Goal: Obtain resource: Download file/media

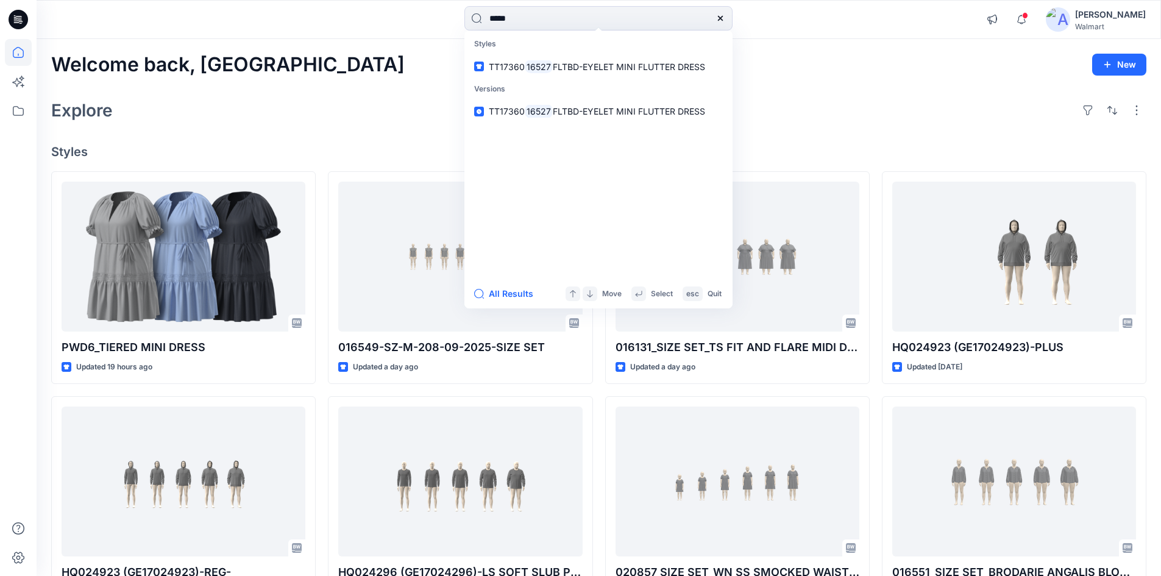
click at [721, 17] on icon at bounding box center [721, 18] width 10 height 10
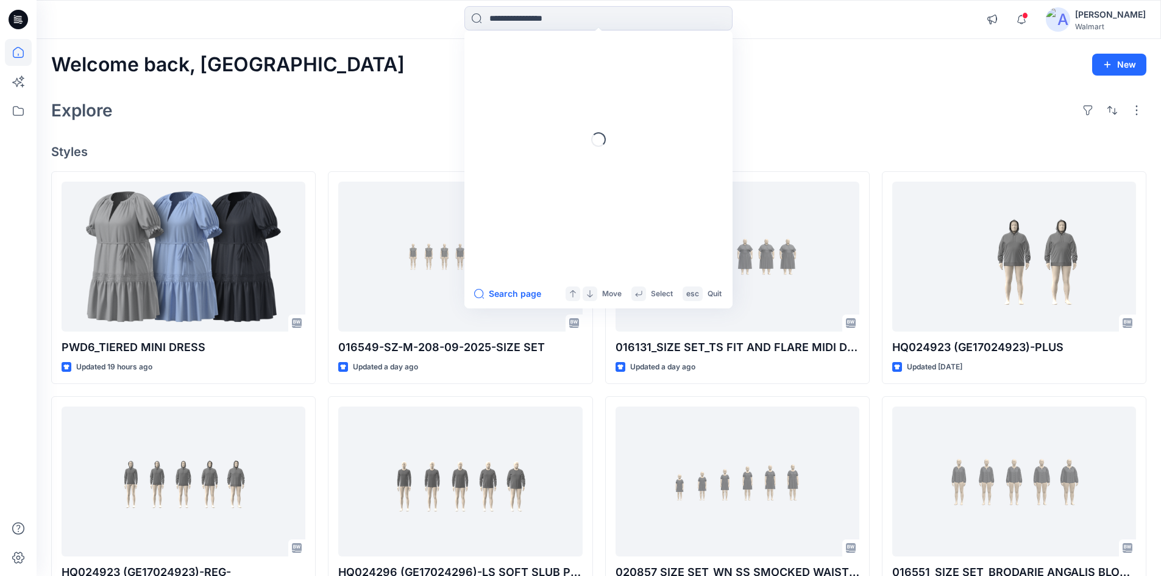
drag, startPoint x: 20, startPoint y: 23, endPoint x: 57, endPoint y: 13, distance: 38.3
click at [20, 22] on icon at bounding box center [19, 19] width 20 height 39
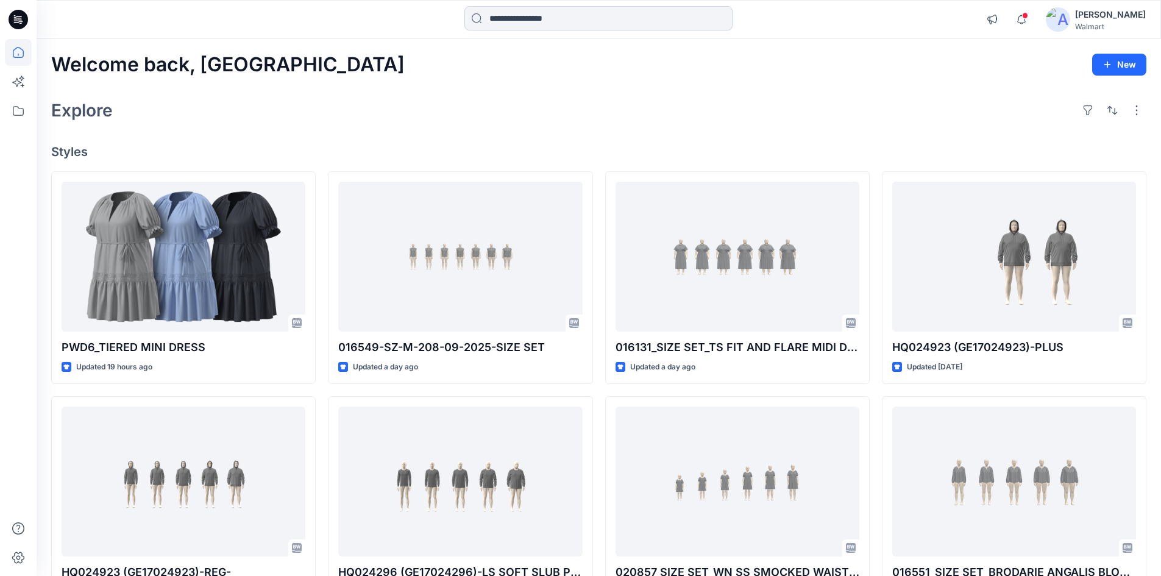
click at [585, 26] on input at bounding box center [599, 18] width 268 height 24
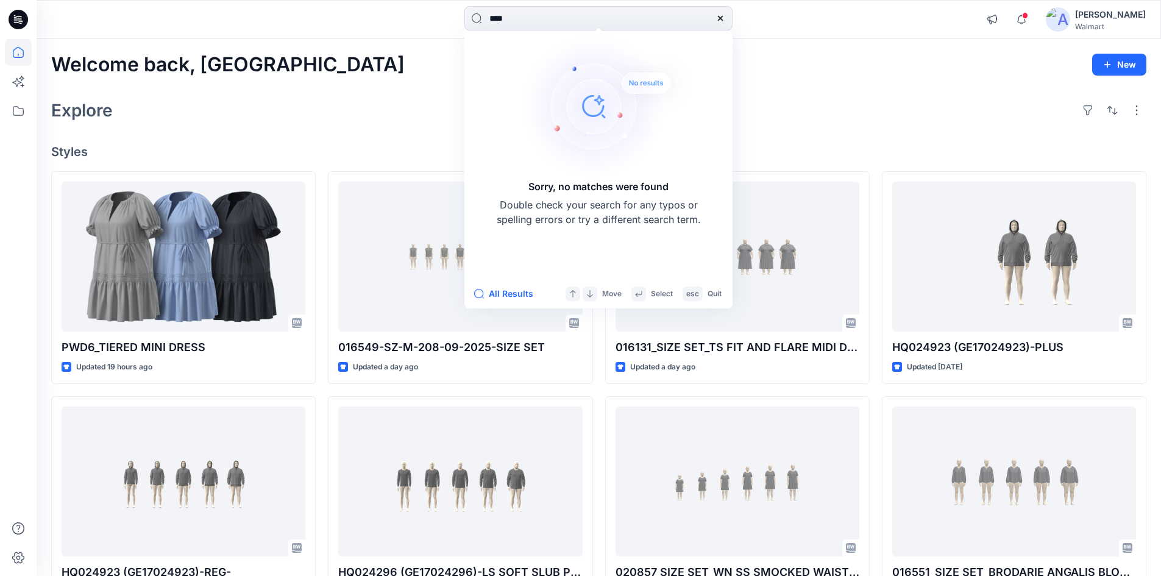
click at [405, 46] on div "**** Sorry, no matches were found Double check your search for any typos or spe…" at bounding box center [580, 446] width 1161 height 892
type input "****"
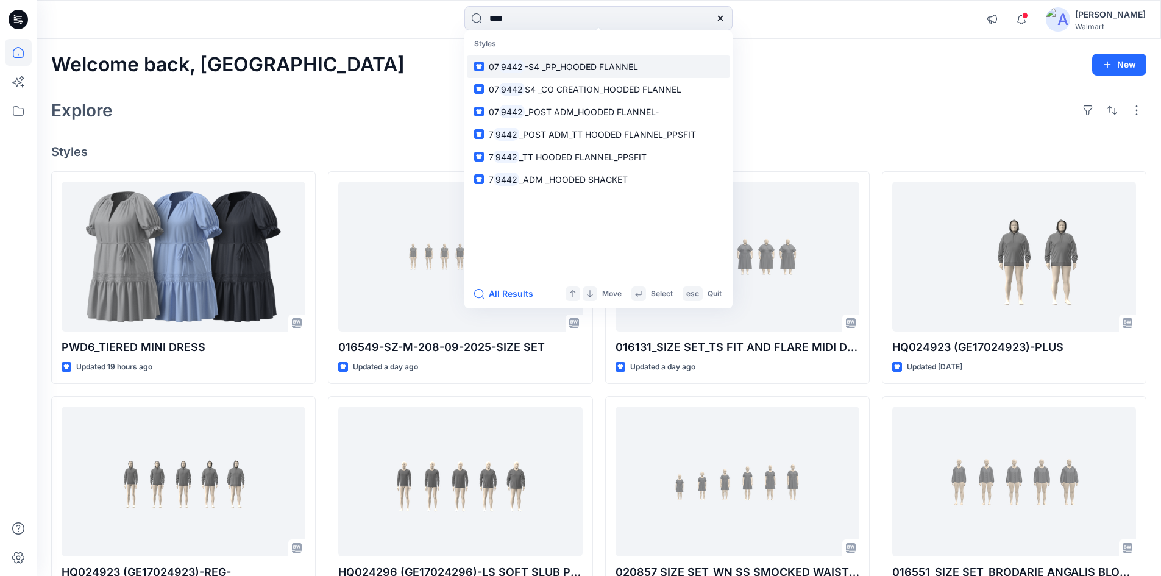
click at [562, 73] on p "07 9442 -S4 _PP_HOODED FLANNEL" at bounding box center [563, 66] width 149 height 13
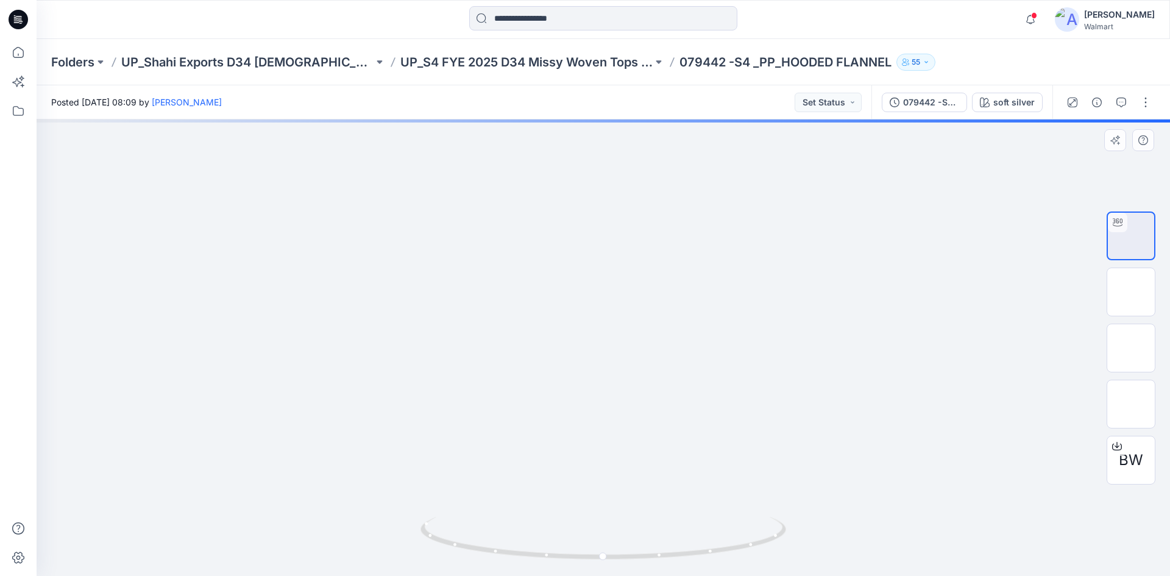
drag, startPoint x: 649, startPoint y: 262, endPoint x: 661, endPoint y: 321, distance: 59.8
drag, startPoint x: 718, startPoint y: 552, endPoint x: 530, endPoint y: 516, distance: 191.2
click at [530, 517] on icon at bounding box center [605, 540] width 369 height 46
drag, startPoint x: 613, startPoint y: 250, endPoint x: 642, endPoint y: 344, distance: 98.2
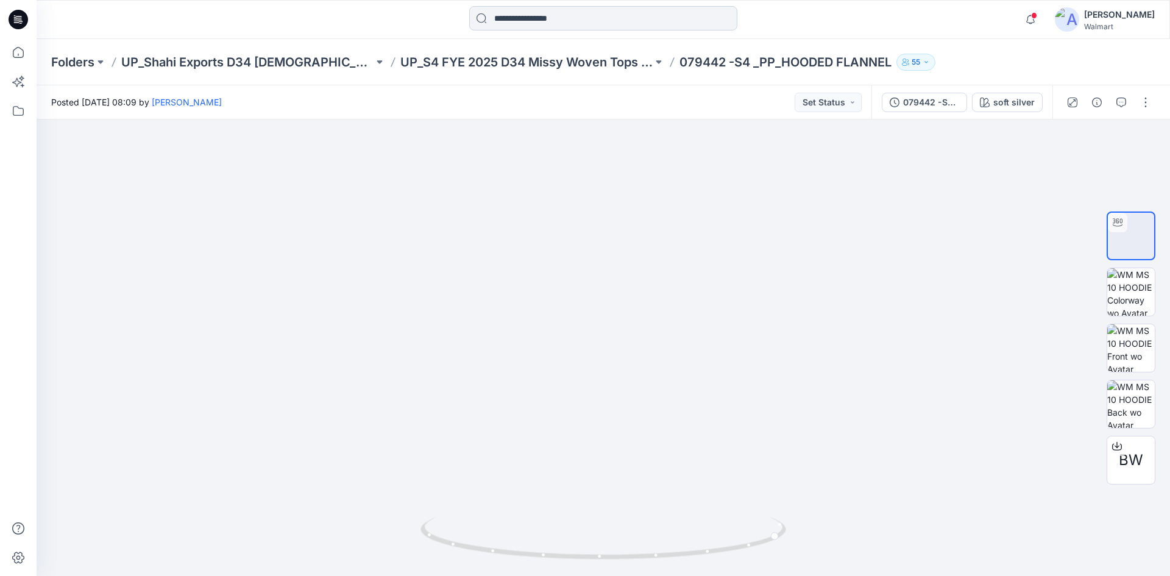
click at [574, 20] on input at bounding box center [603, 18] width 268 height 24
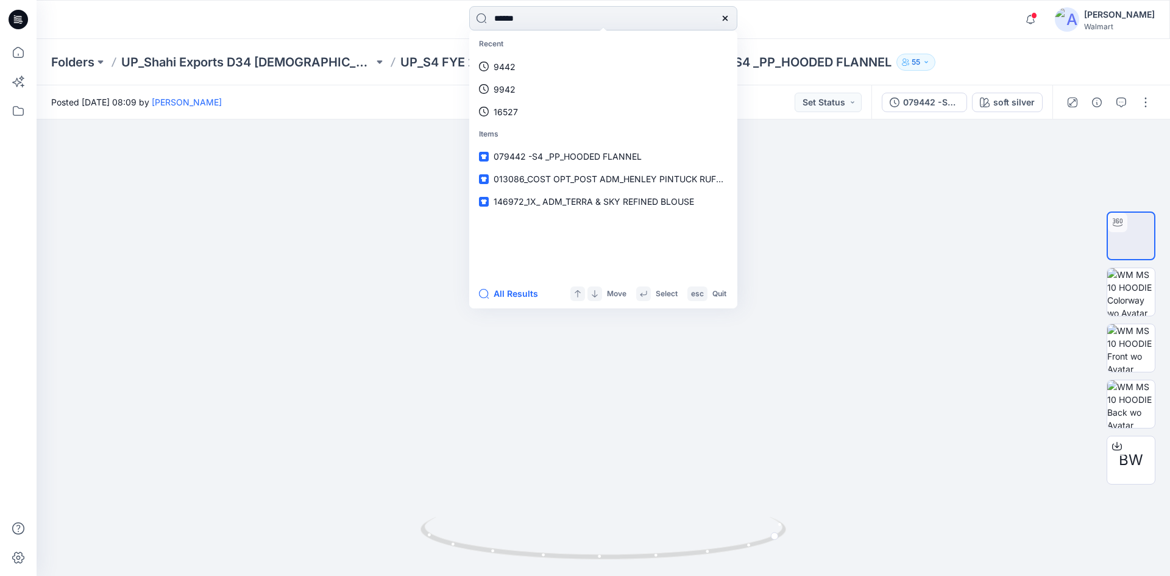
type input "******"
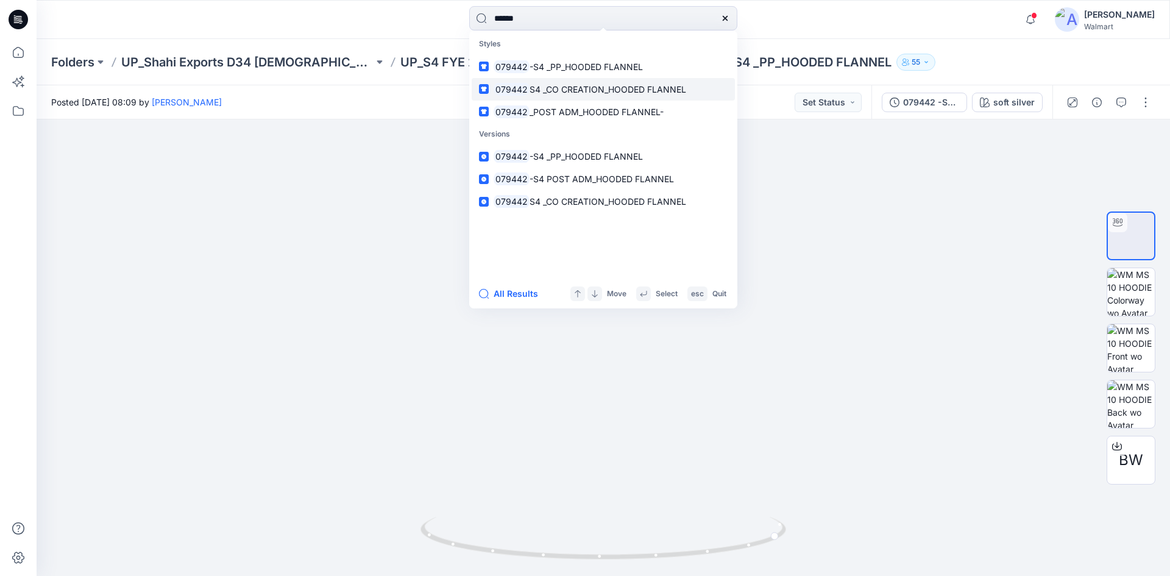
click at [527, 90] on mark "079442" at bounding box center [512, 89] width 36 height 14
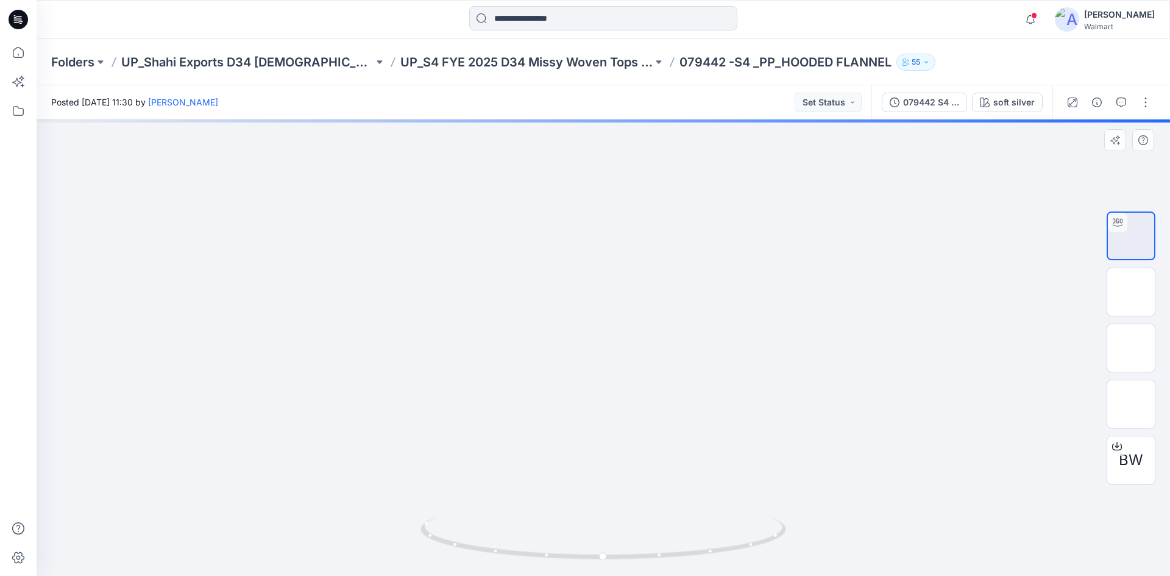
drag, startPoint x: 672, startPoint y: 278, endPoint x: 664, endPoint y: 258, distance: 21.4
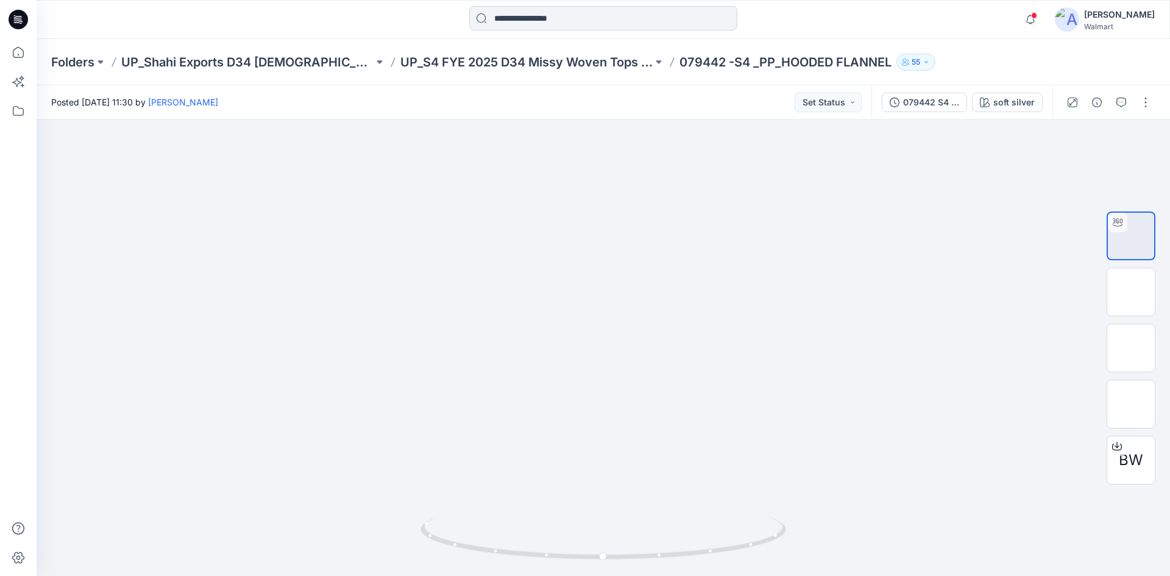
click at [567, 18] on input at bounding box center [603, 18] width 268 height 24
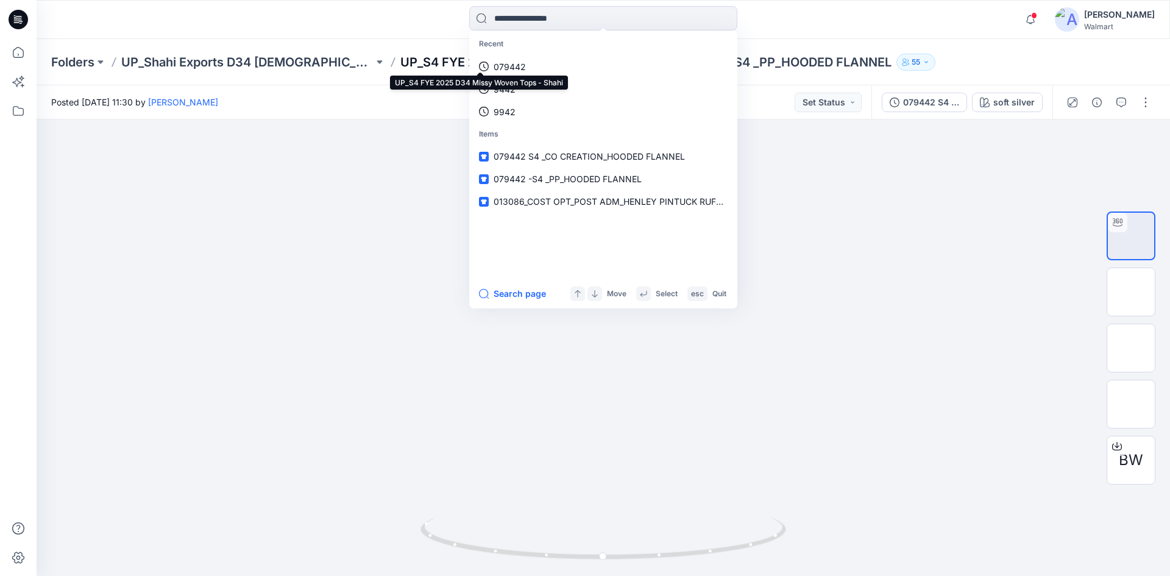
click at [400, 65] on p "UP_S4 FYE 2025 D34 Missy Woven Tops - Shahi" at bounding box center [526, 62] width 252 height 17
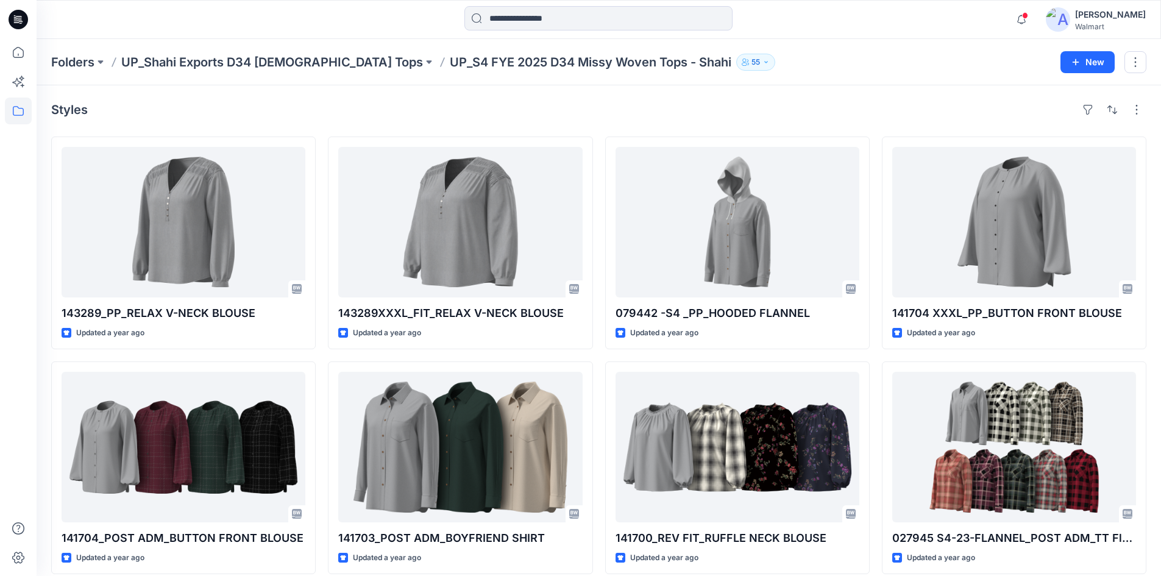
click at [512, 63] on p "UP_S4 FYE 2025 D34 Missy Woven Tops - Shahi" at bounding box center [591, 62] width 282 height 17
click at [285, 60] on p "UP_Shahi Exports D34 [DEMOGRAPHIC_DATA] Tops" at bounding box center [272, 62] width 302 height 17
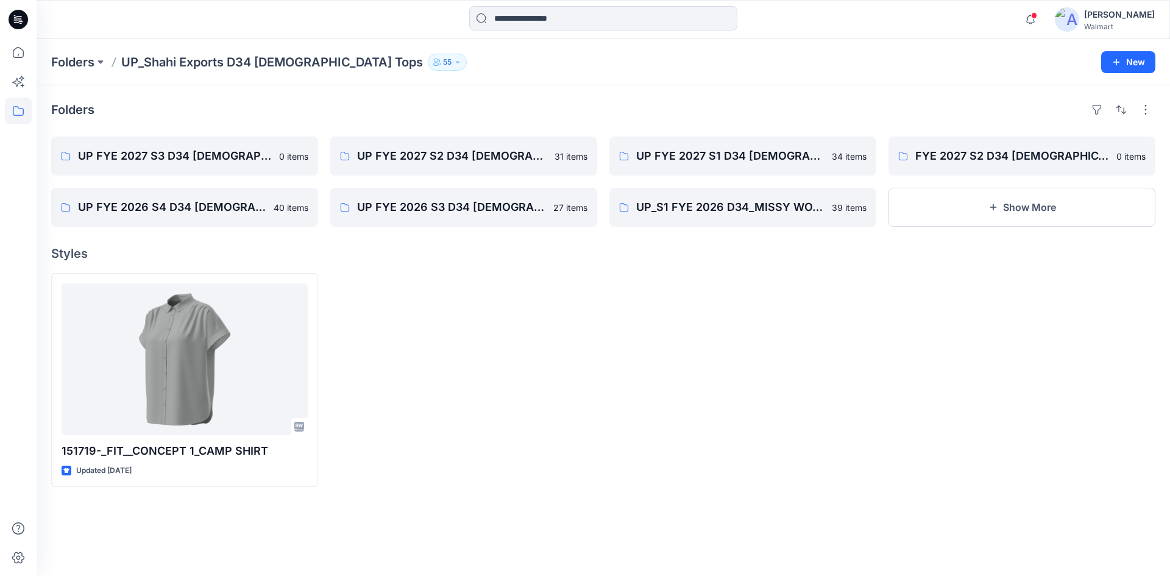
drag, startPoint x: 14, startPoint y: 21, endPoint x: 511, endPoint y: 29, distance: 497.5
click at [16, 21] on icon at bounding box center [19, 20] width 20 height 20
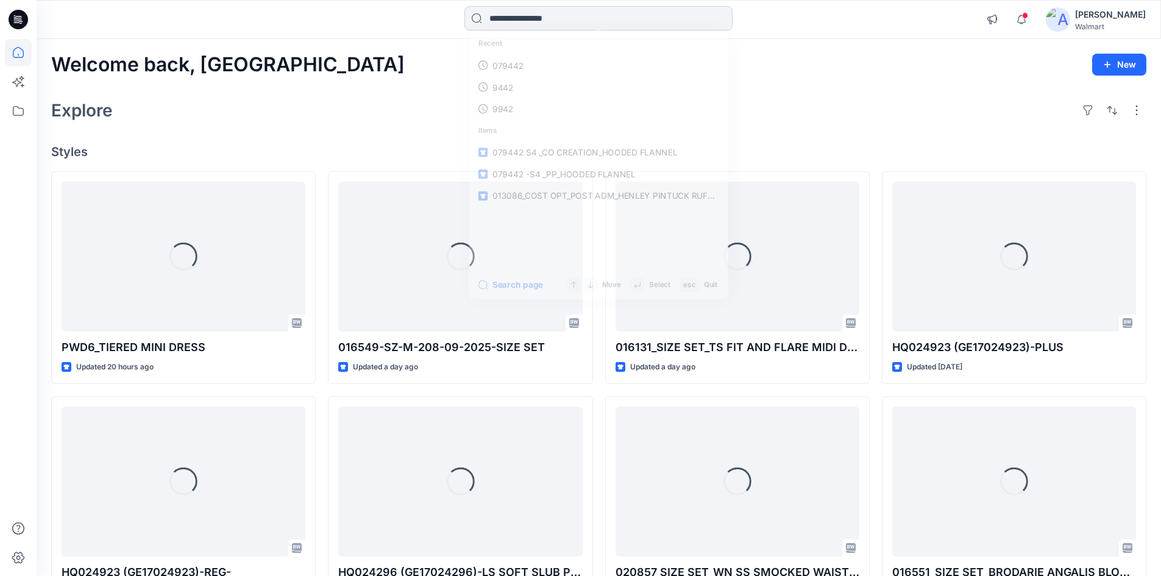
click at [542, 17] on input at bounding box center [599, 18] width 268 height 24
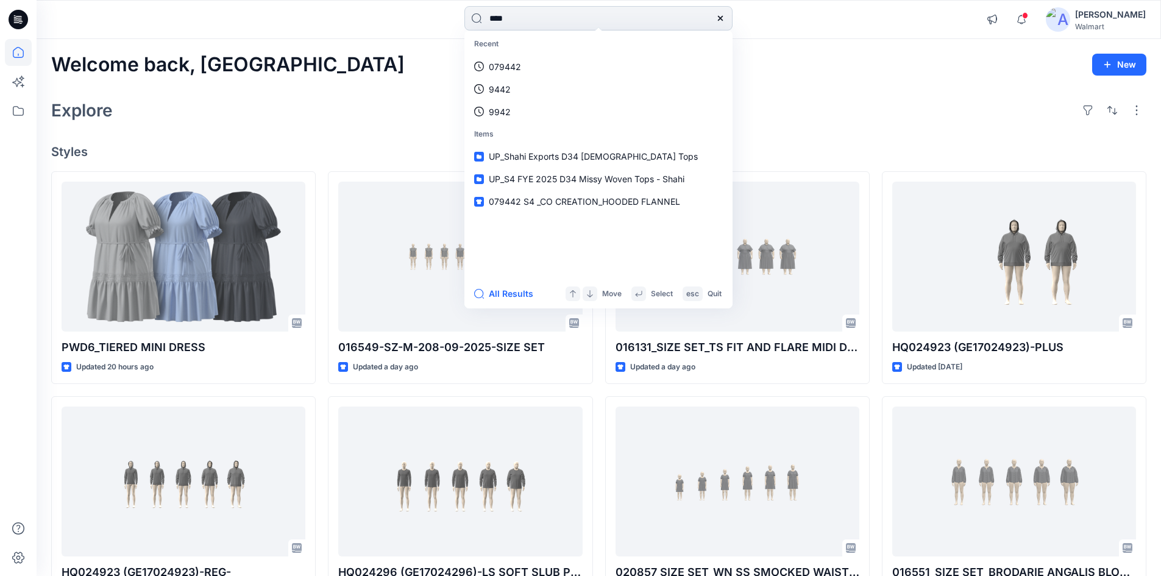
type input "****"
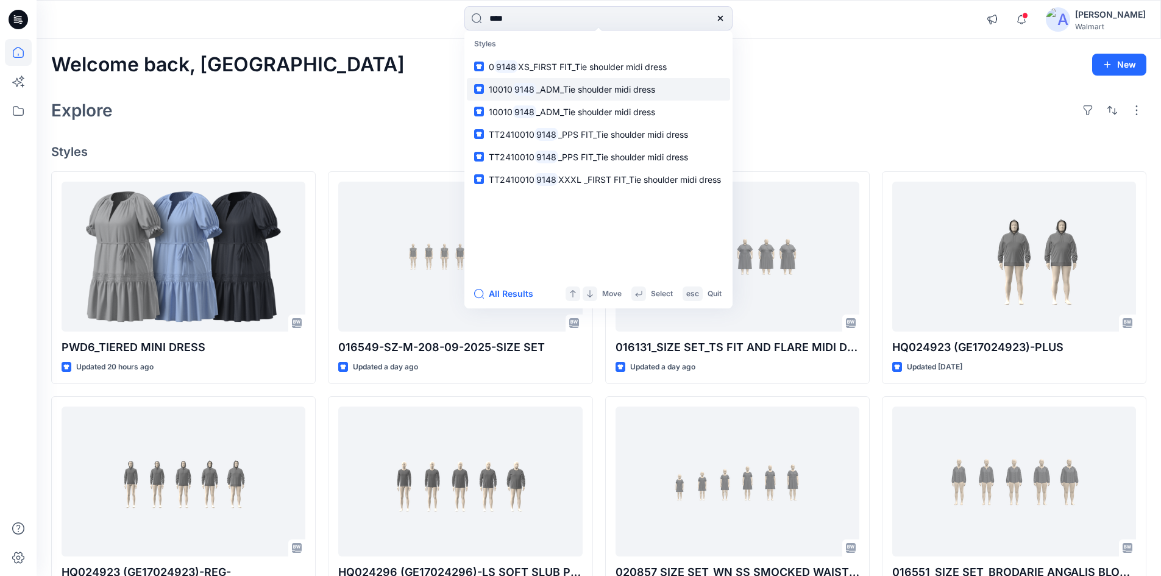
click at [532, 94] on mark "9148" at bounding box center [525, 89] width 24 height 14
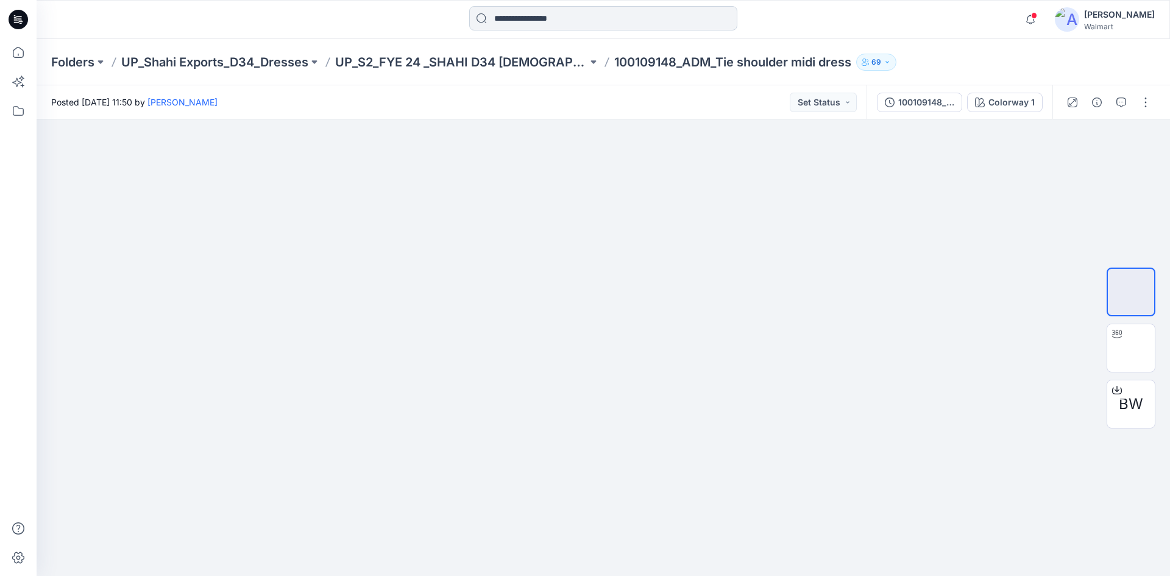
click at [552, 15] on input at bounding box center [603, 18] width 268 height 24
click at [17, 22] on icon at bounding box center [19, 19] width 20 height 39
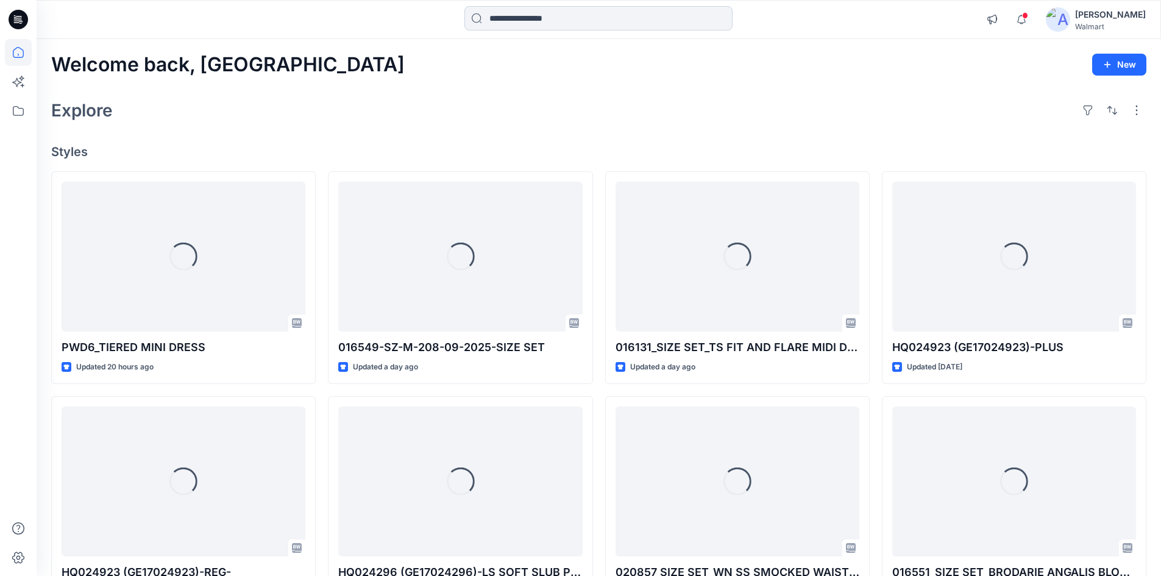
click at [545, 20] on input at bounding box center [599, 18] width 268 height 24
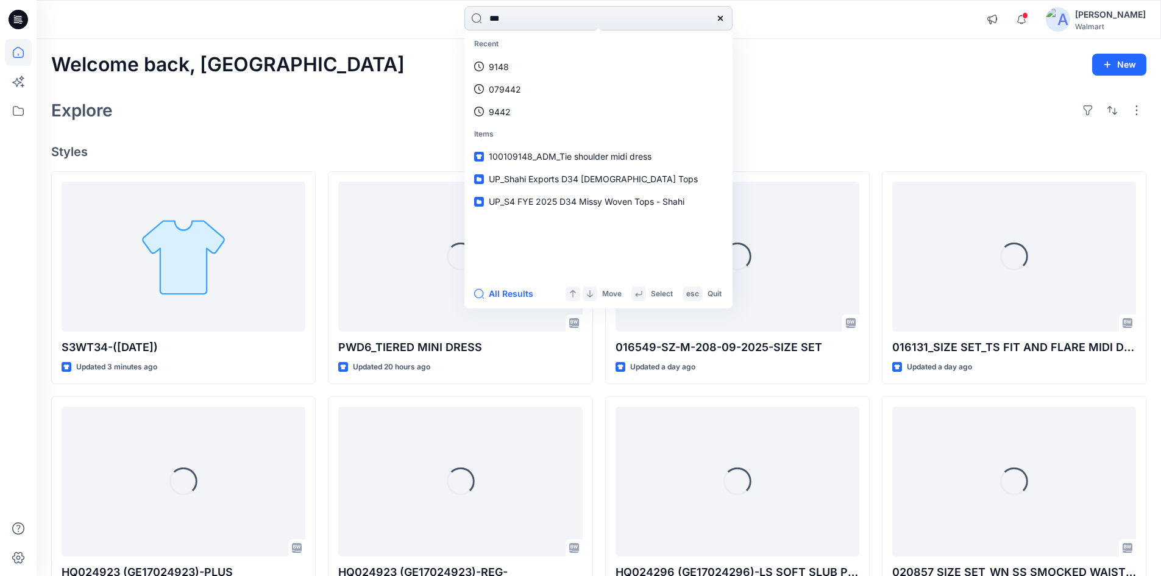
type input "***"
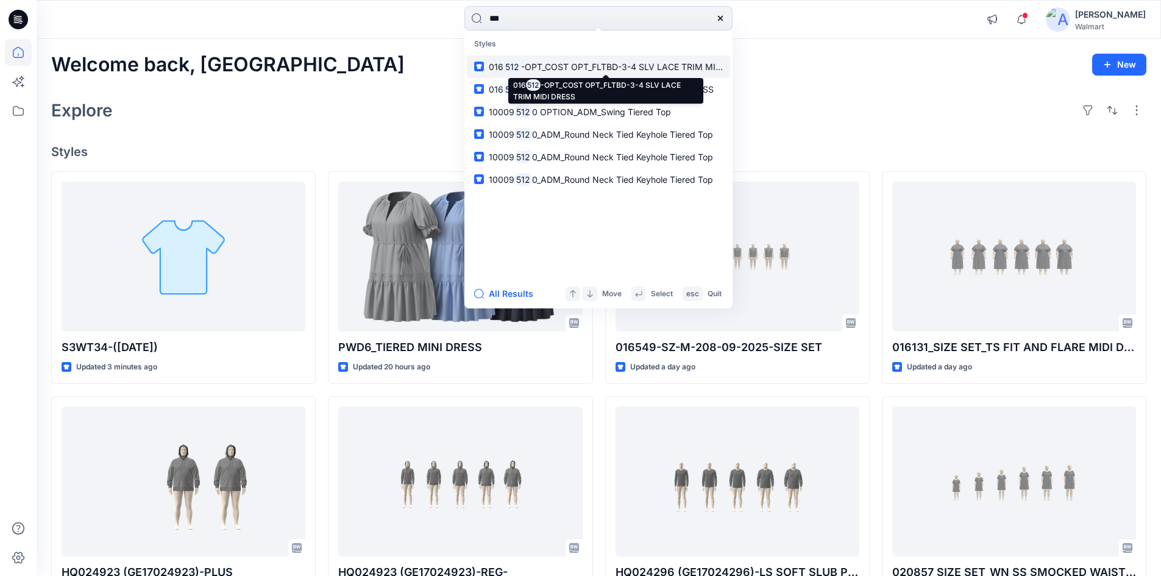
click at [549, 73] on p "016 512 -OPT_COST OPT_FLTBD-3-4 SLV LACE TRIM MIDI DRESS" at bounding box center [606, 66] width 234 height 13
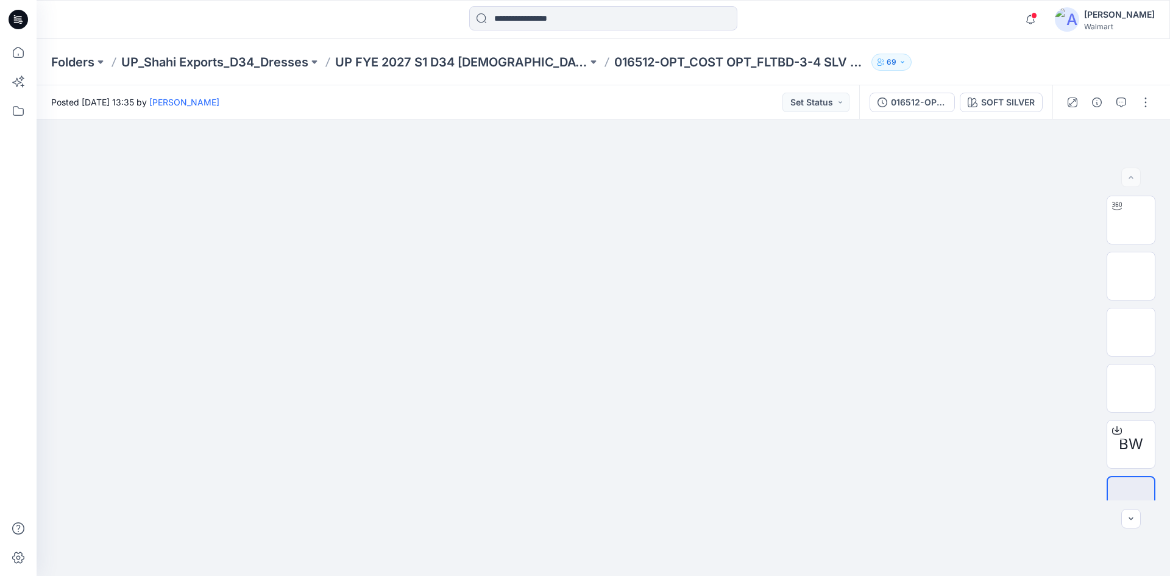
click at [16, 20] on icon at bounding box center [19, 20] width 20 height 20
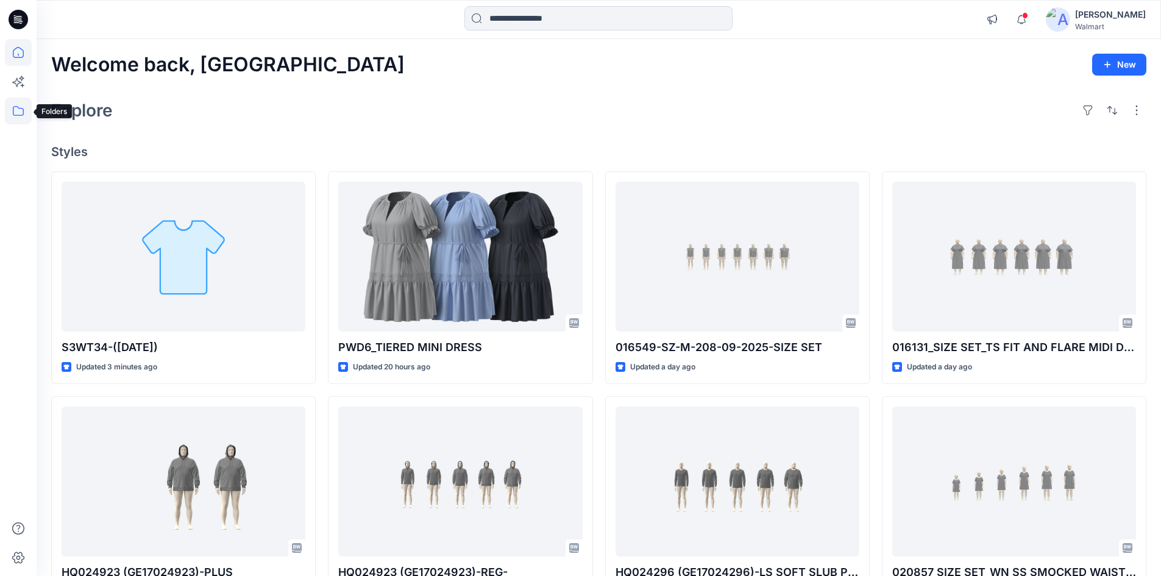
click at [16, 110] on icon at bounding box center [18, 111] width 27 height 27
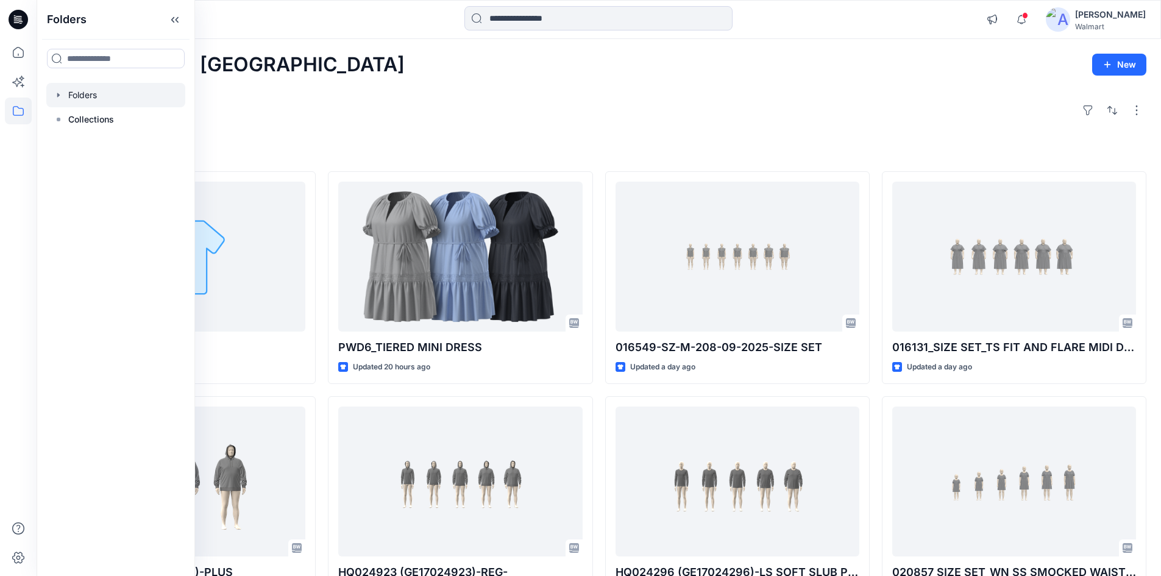
click at [77, 97] on div at bounding box center [115, 95] width 139 height 24
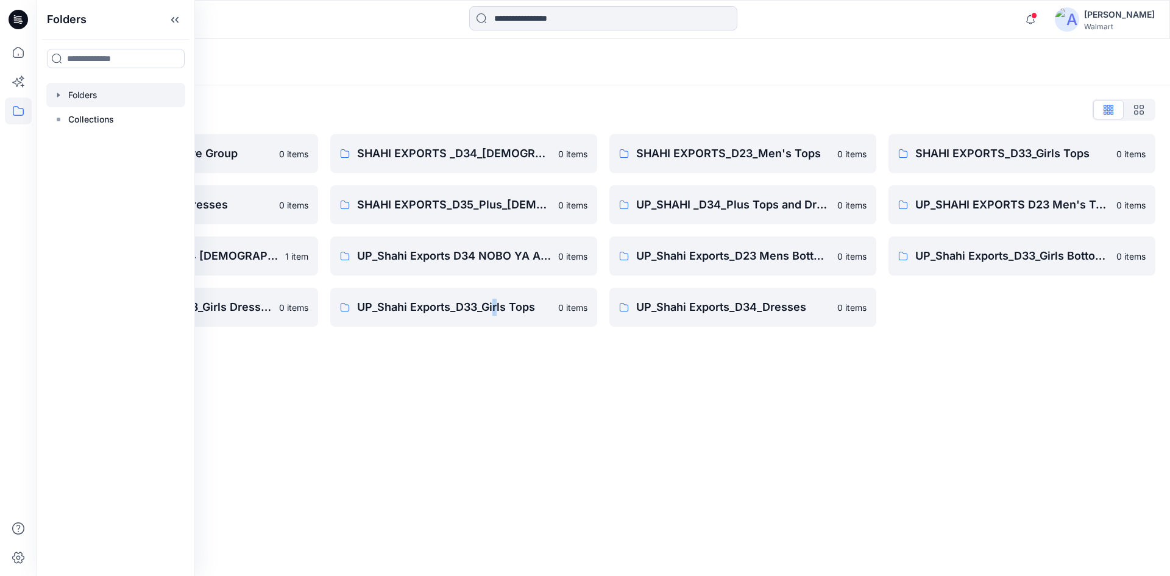
click at [497, 385] on div "Folders Folders List Shahi 3D Sample Share Group 0 items Shahi Exports_D34_Dres…" at bounding box center [604, 307] width 1134 height 537
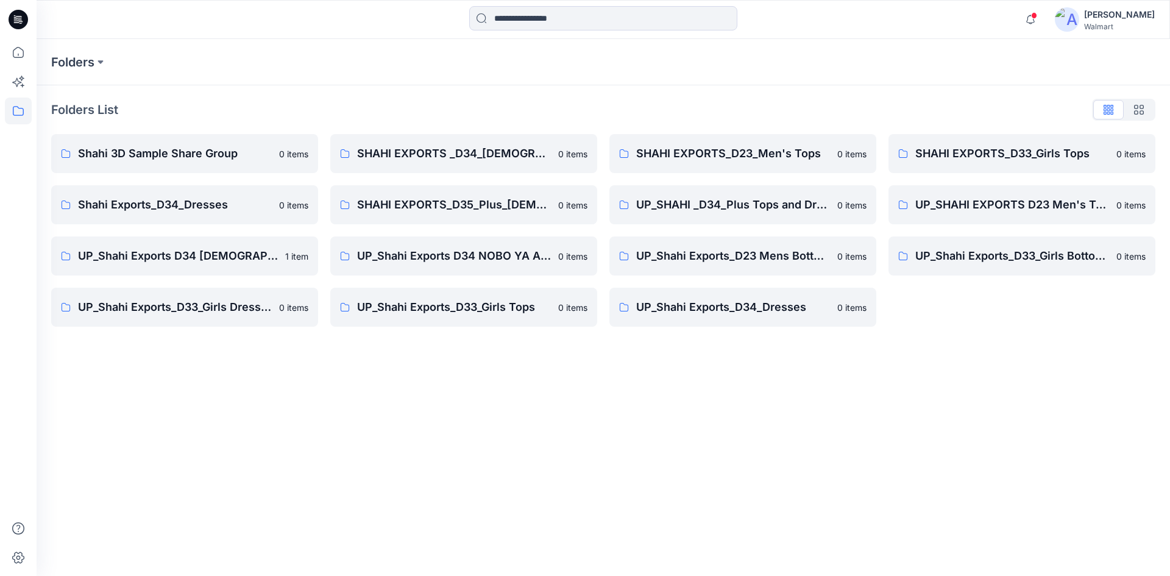
click at [484, 360] on div "Folders Folders List Shahi 3D Sample Share Group 0 items Shahi Exports_D34_Dres…" at bounding box center [604, 307] width 1134 height 537
click at [756, 312] on p "UP_Shahi Exports_D34_Dresses" at bounding box center [733, 307] width 194 height 17
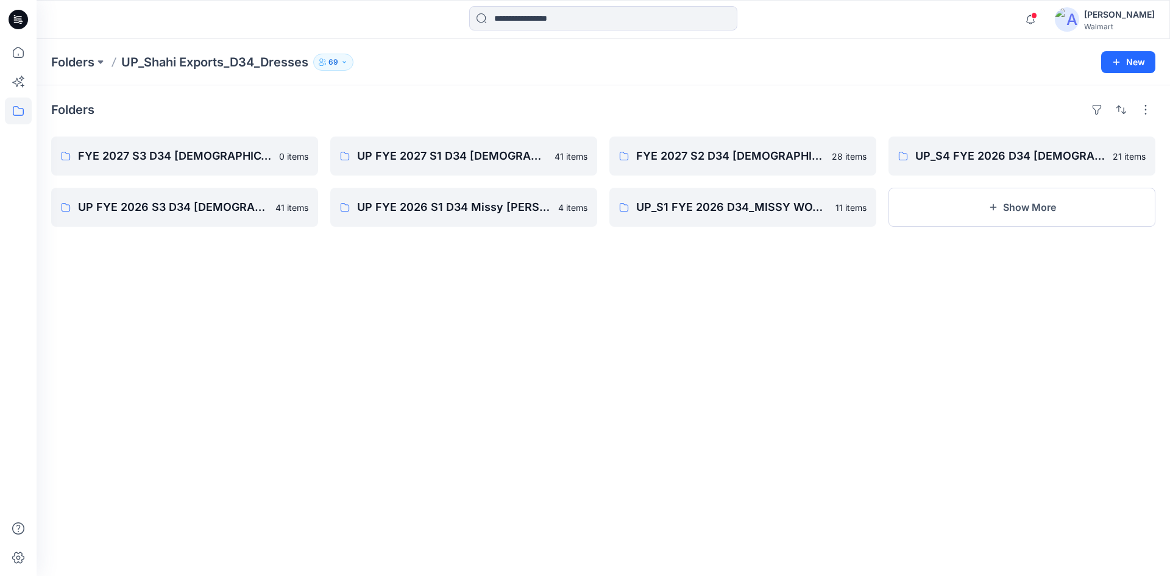
click at [431, 177] on div "UP FYE 2027 S1 D34 [DEMOGRAPHIC_DATA] Dresses 41 items UP FYE 2026 S1 D34 Missy…" at bounding box center [463, 182] width 267 height 90
click at [431, 173] on link "UP FYE 2027 S1 D34 [DEMOGRAPHIC_DATA] Dresses" at bounding box center [463, 156] width 267 height 39
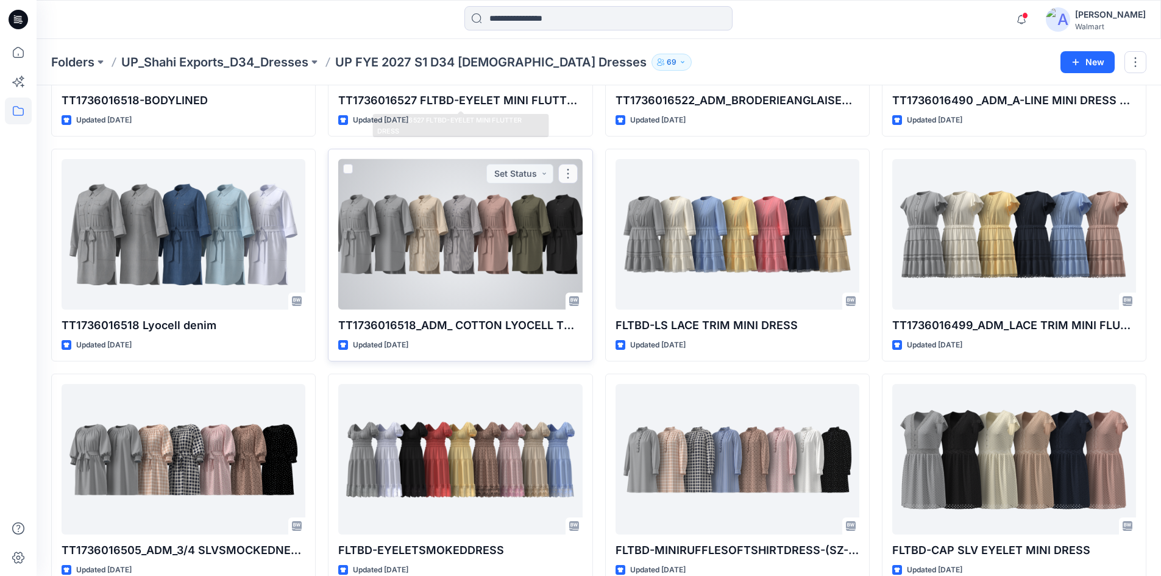
scroll to position [1384, 0]
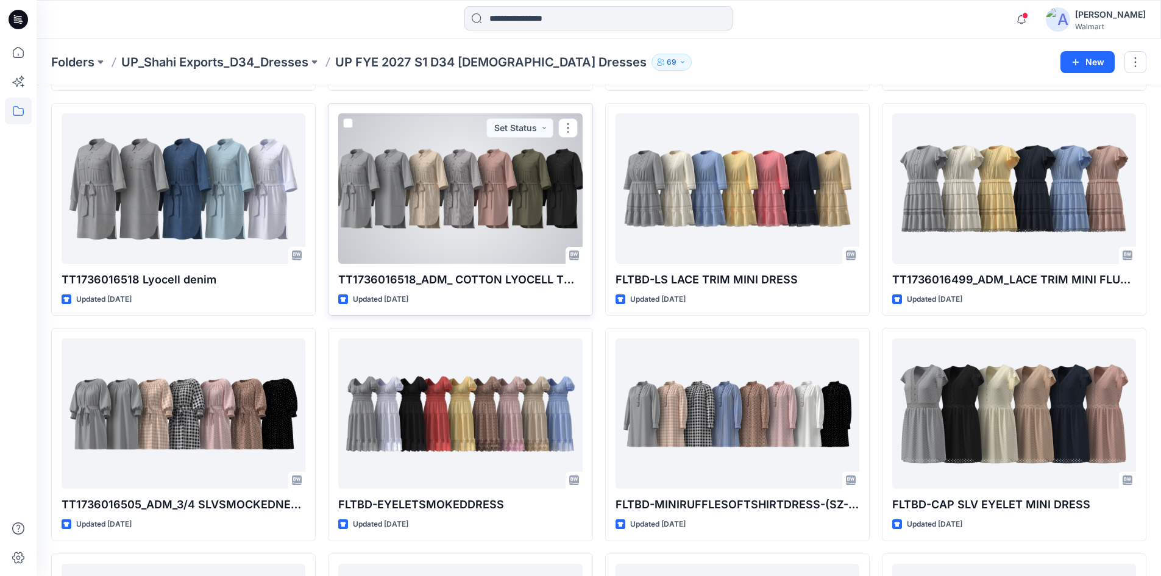
click at [410, 187] on div at bounding box center [460, 188] width 244 height 151
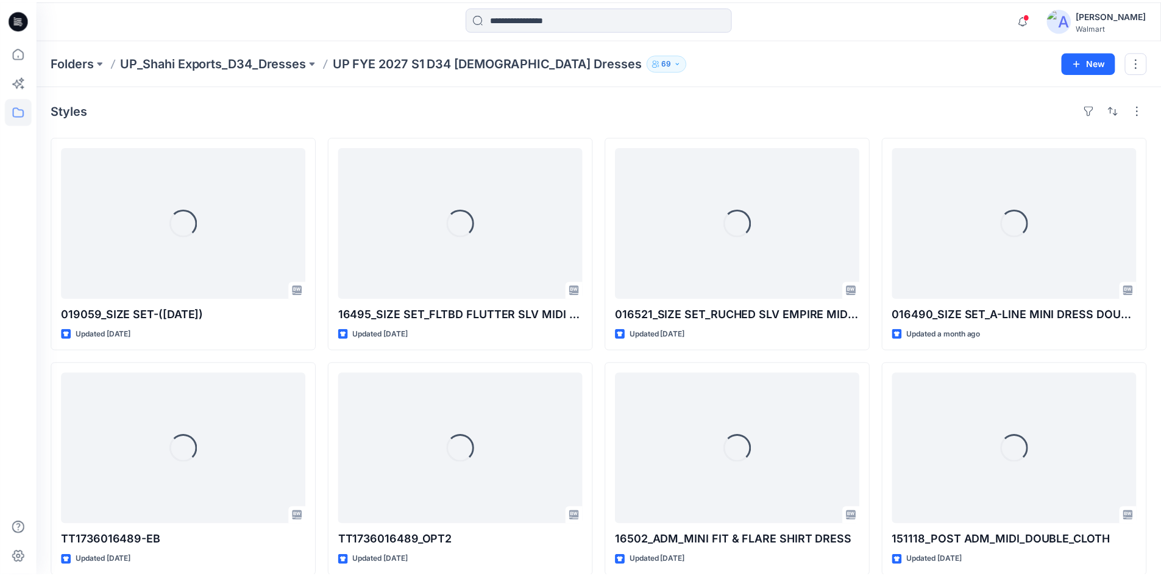
scroll to position [1384, 0]
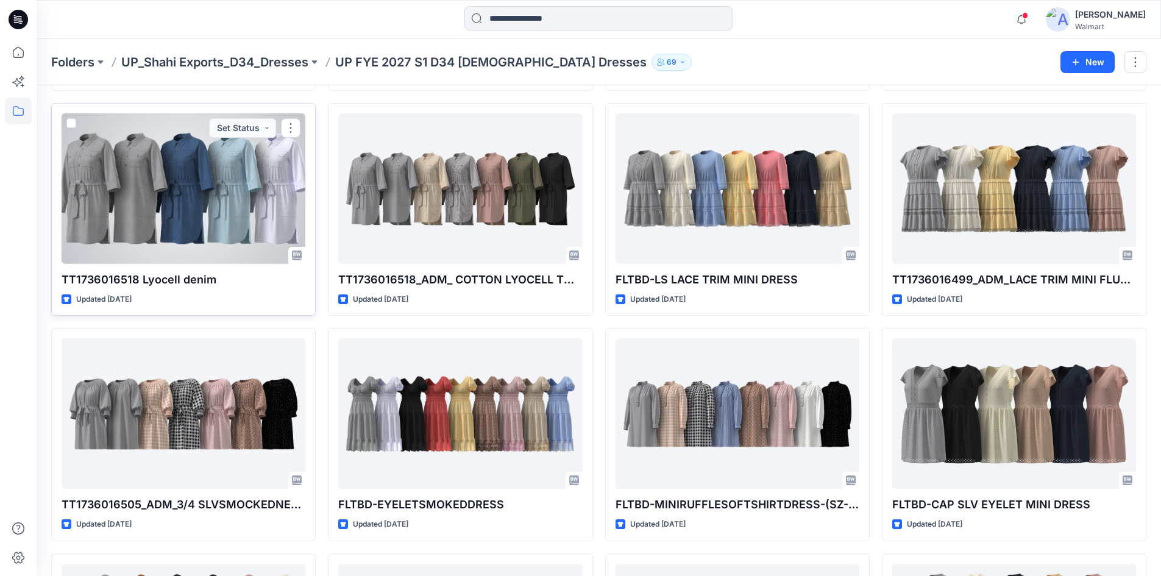
click at [125, 188] on div at bounding box center [184, 188] width 244 height 151
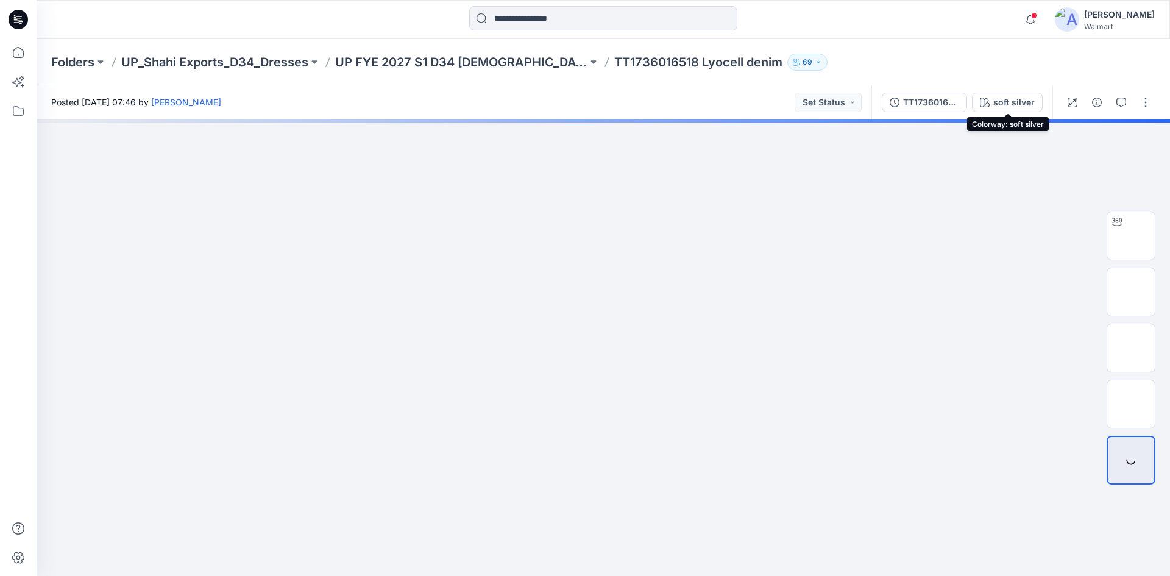
click at [1000, 102] on div "soft silver" at bounding box center [1014, 102] width 41 height 13
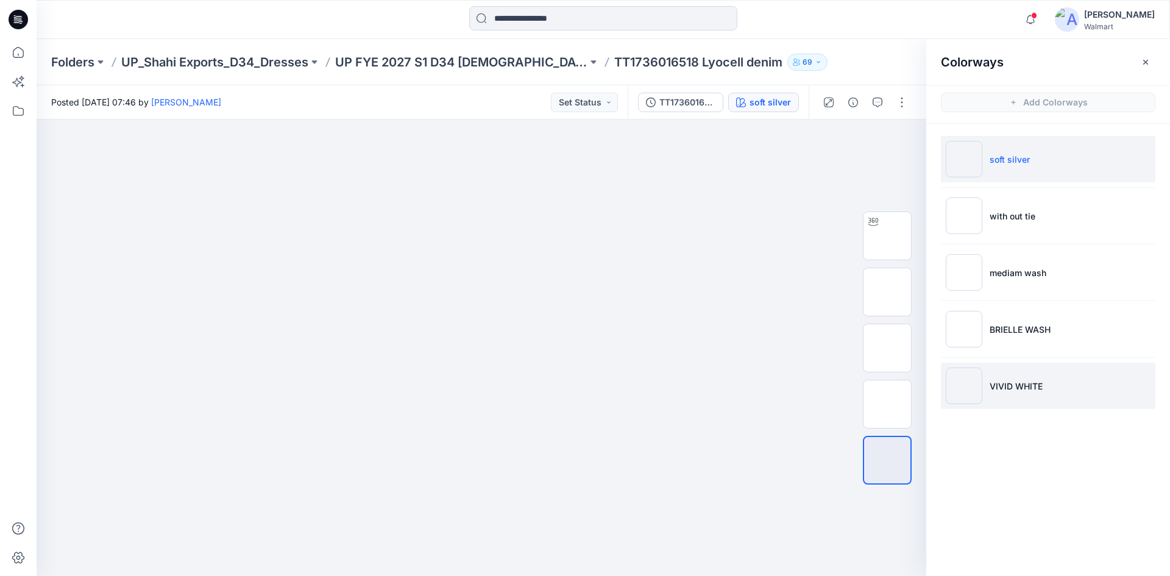
click at [1039, 383] on p "VIVID WHITE" at bounding box center [1016, 386] width 53 height 13
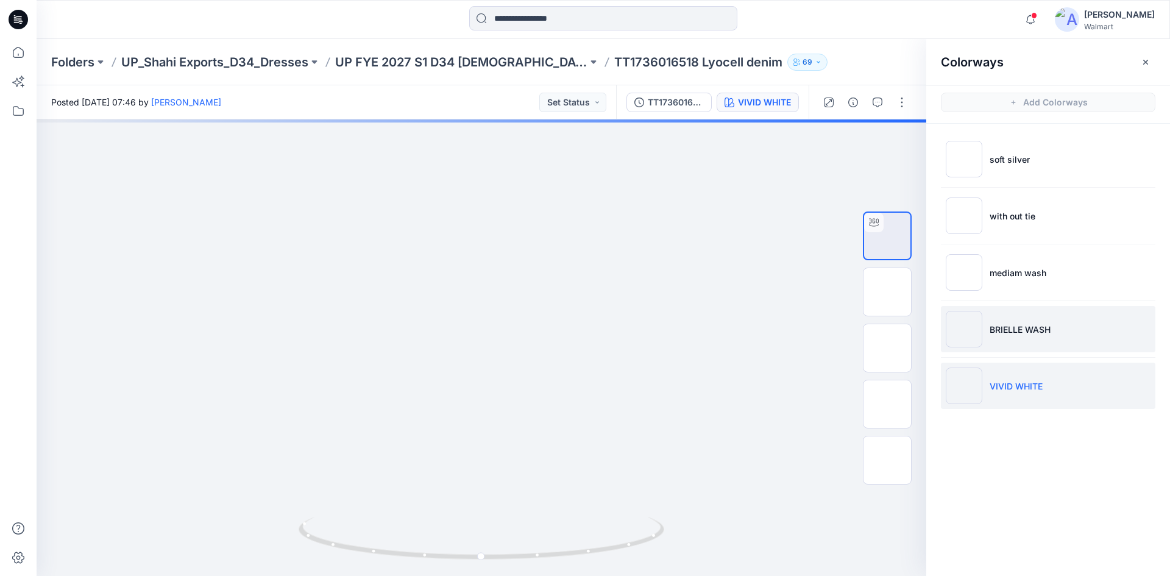
click at [1031, 333] on p "BRIELLE WASH" at bounding box center [1020, 329] width 61 height 13
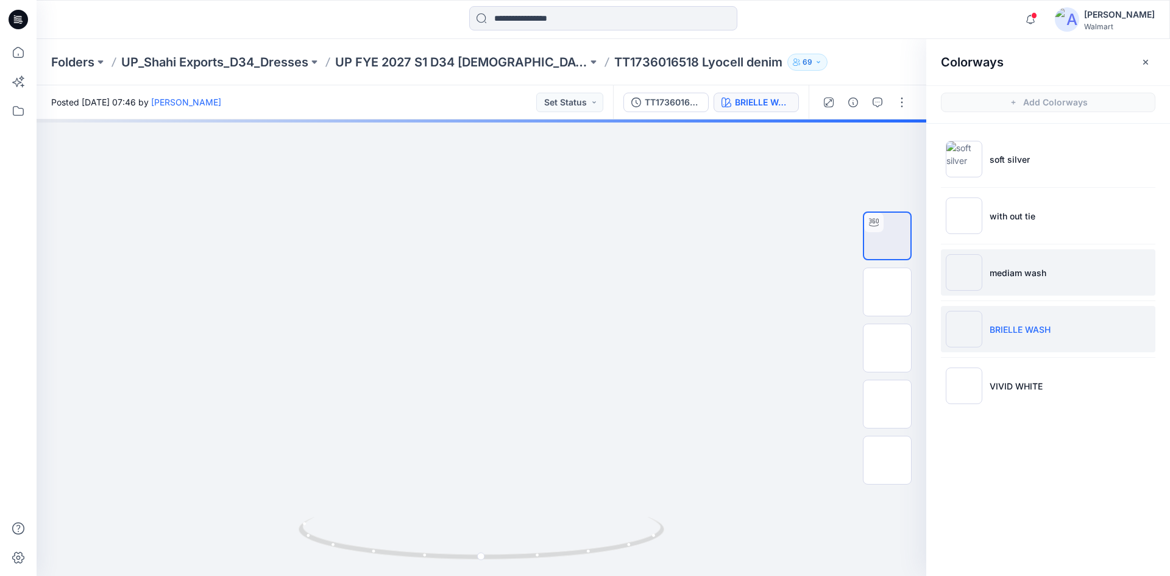
click at [1044, 277] on p "mediam wash" at bounding box center [1018, 272] width 57 height 13
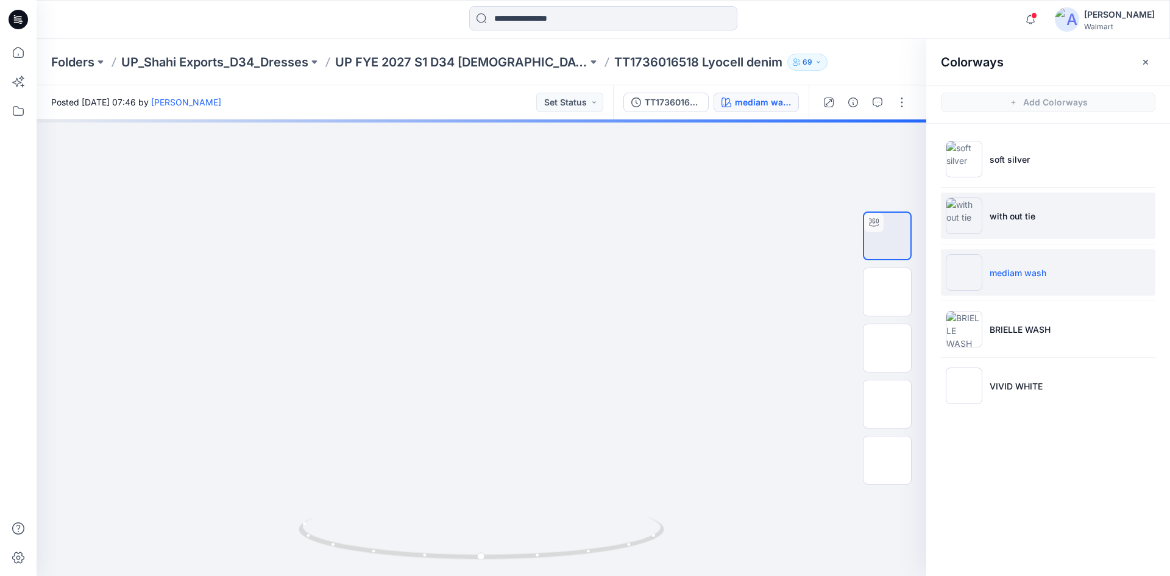
click at [1065, 218] on li "with out tie" at bounding box center [1048, 216] width 215 height 46
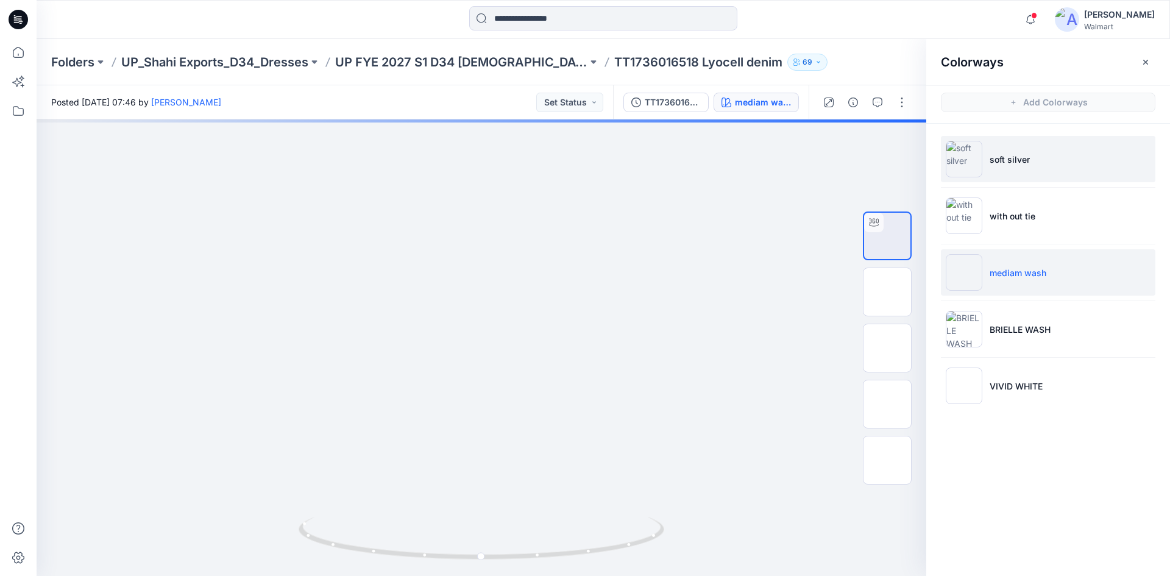
click at [1050, 156] on li "soft silver" at bounding box center [1048, 159] width 215 height 46
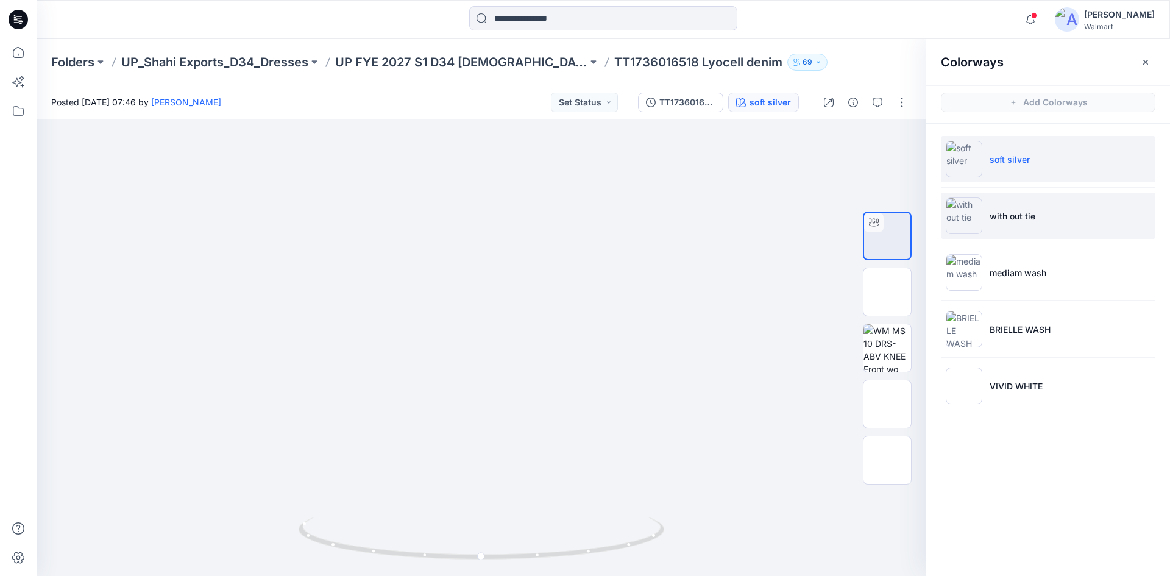
click at [1009, 222] on p "with out tie" at bounding box center [1013, 216] width 46 height 13
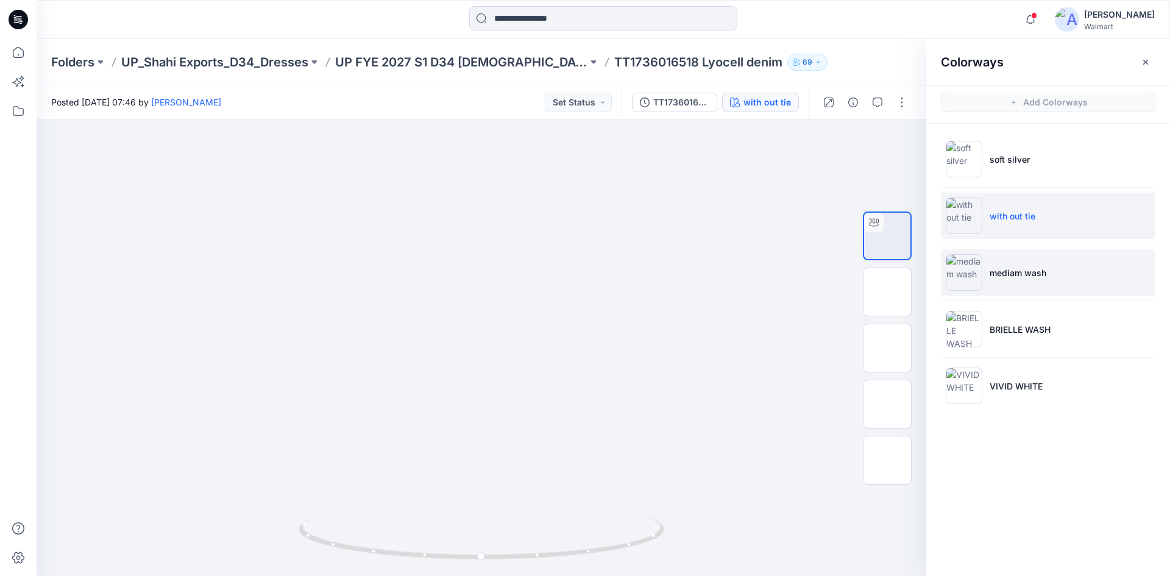
click at [1081, 278] on li "mediam wash" at bounding box center [1048, 272] width 215 height 46
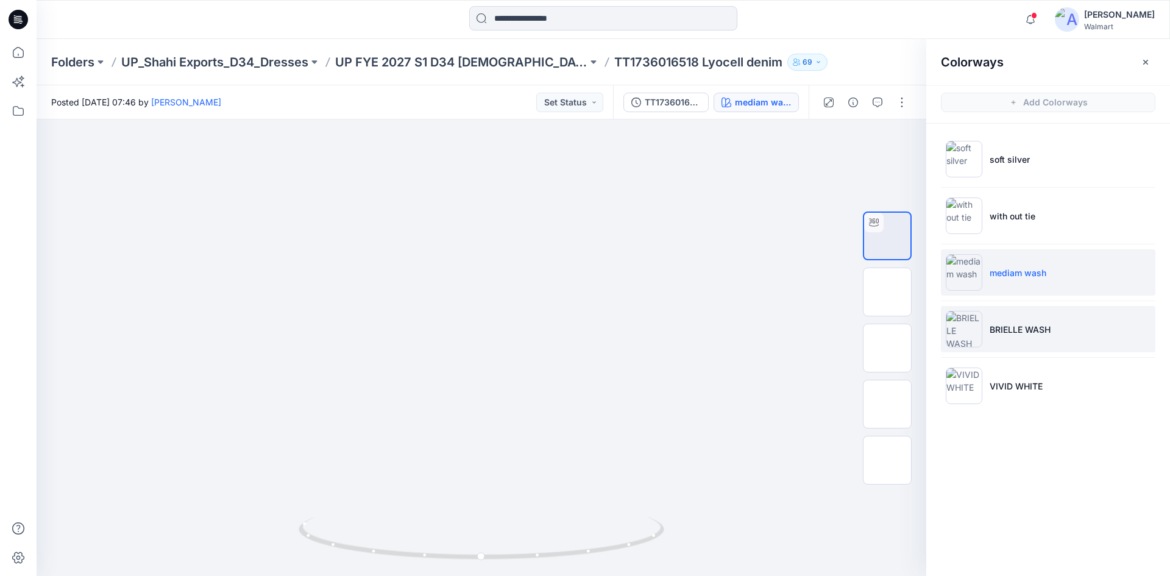
click at [1035, 319] on li "BRIELLE WASH" at bounding box center [1048, 329] width 215 height 46
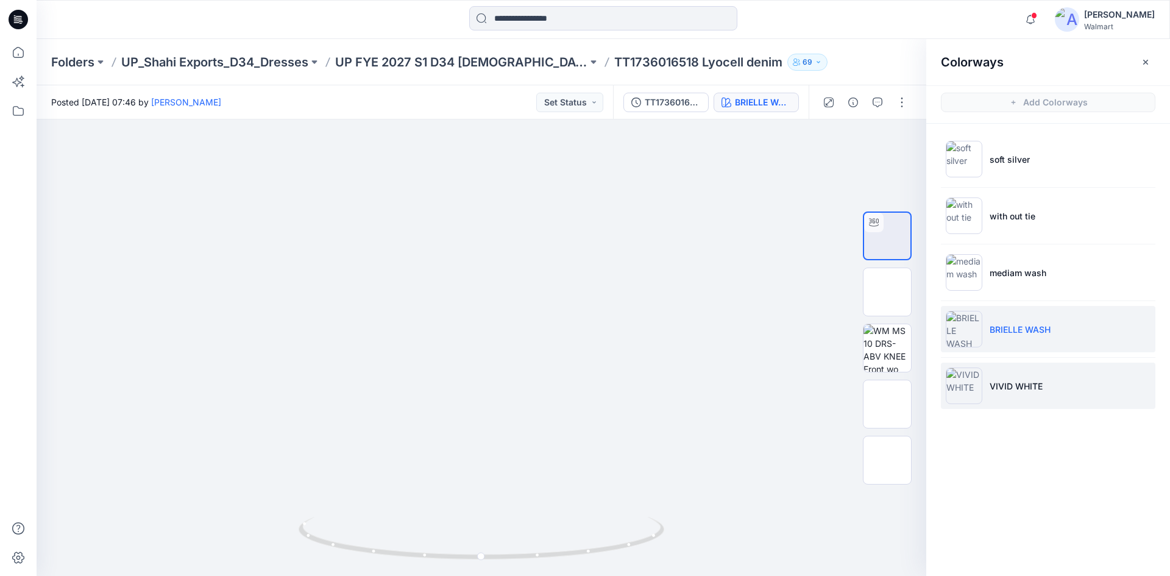
click at [1044, 378] on li "VIVID WHITE" at bounding box center [1048, 386] width 215 height 46
click at [1031, 344] on li "BRIELLE WASH" at bounding box center [1048, 329] width 215 height 46
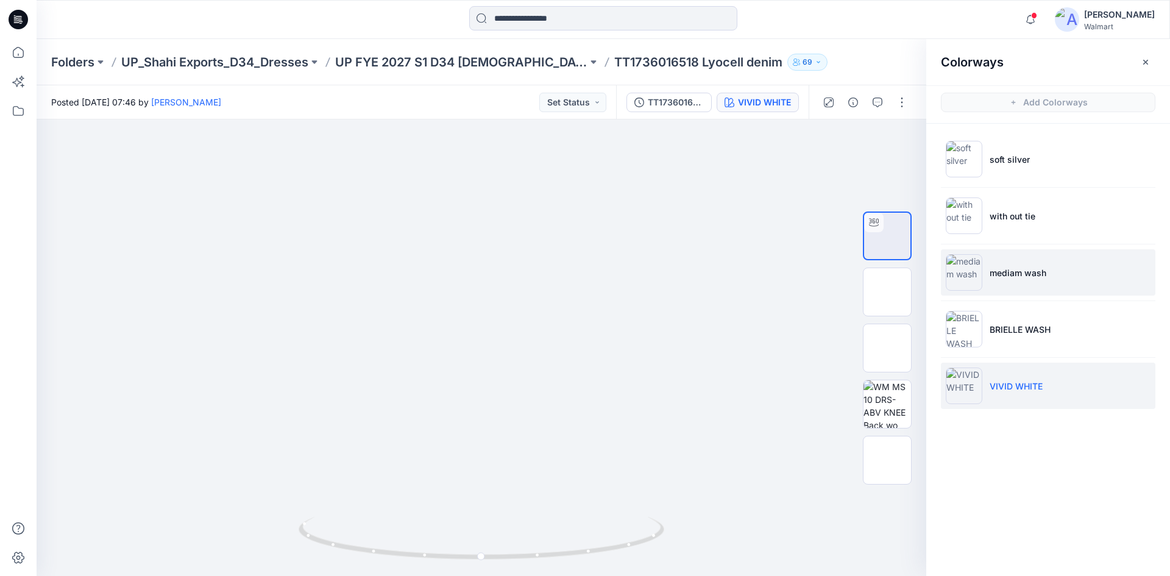
click at [1029, 283] on li "mediam wash" at bounding box center [1048, 272] width 215 height 46
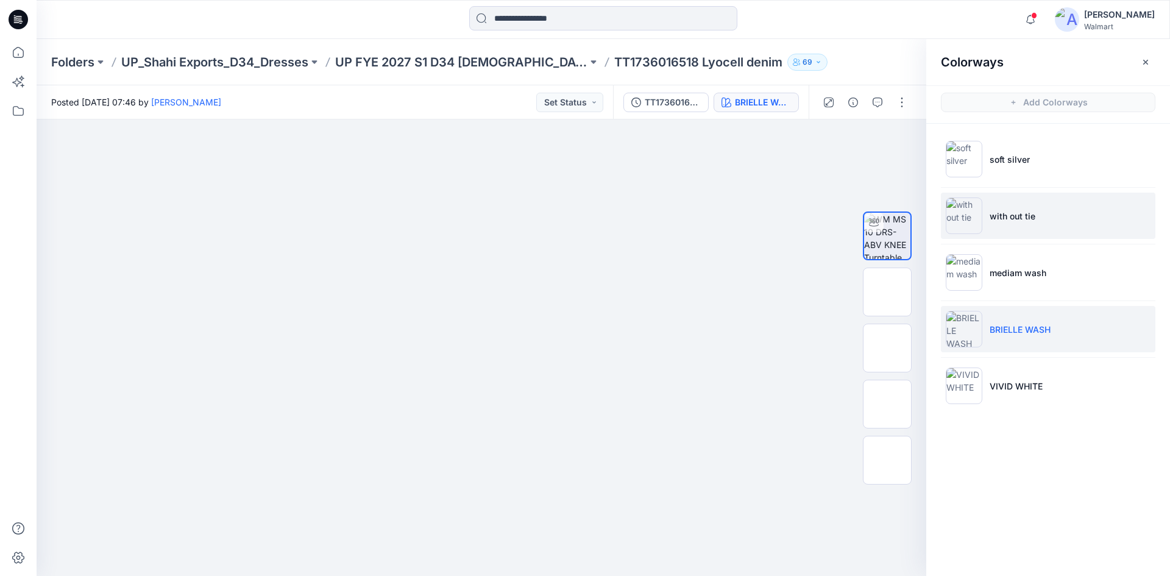
click at [1034, 215] on p "with out tie" at bounding box center [1013, 216] width 46 height 13
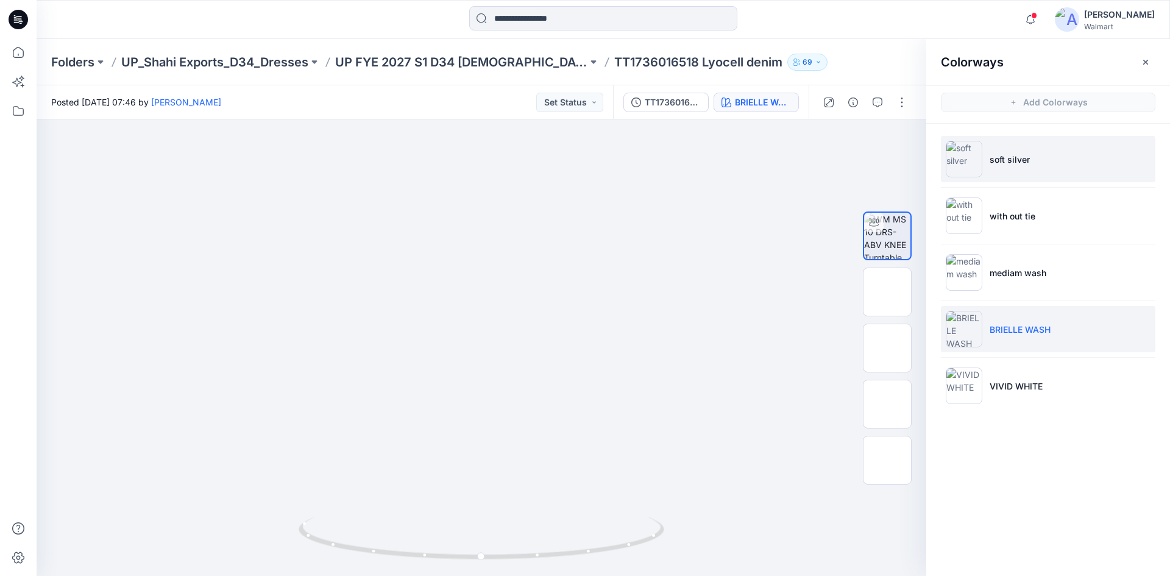
click at [1034, 162] on li "soft silver" at bounding box center [1048, 159] width 215 height 46
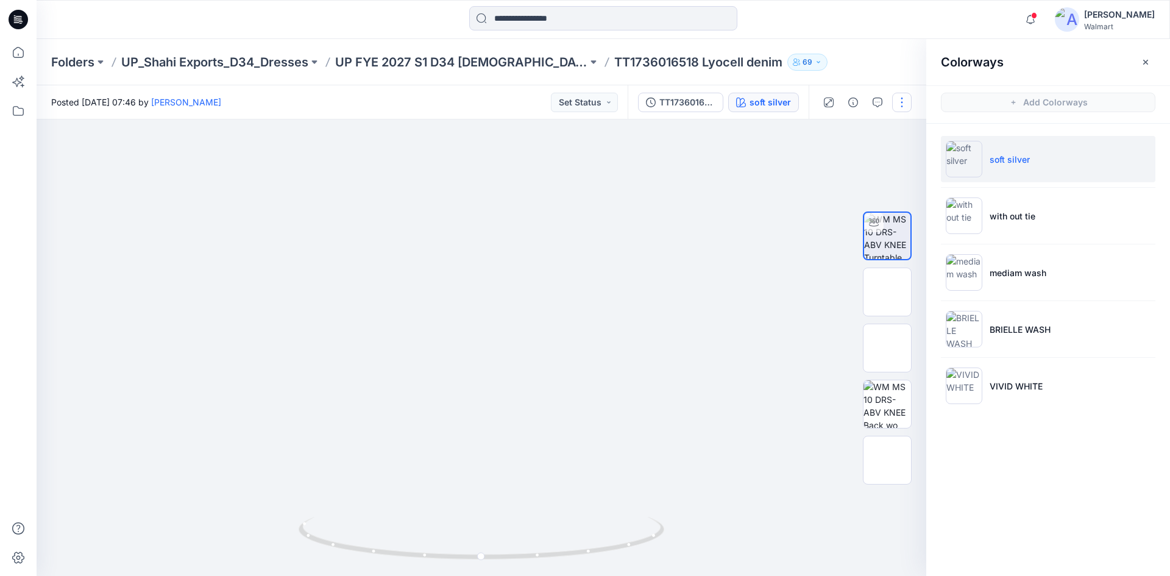
click at [908, 107] on button "button" at bounding box center [902, 103] width 20 height 20
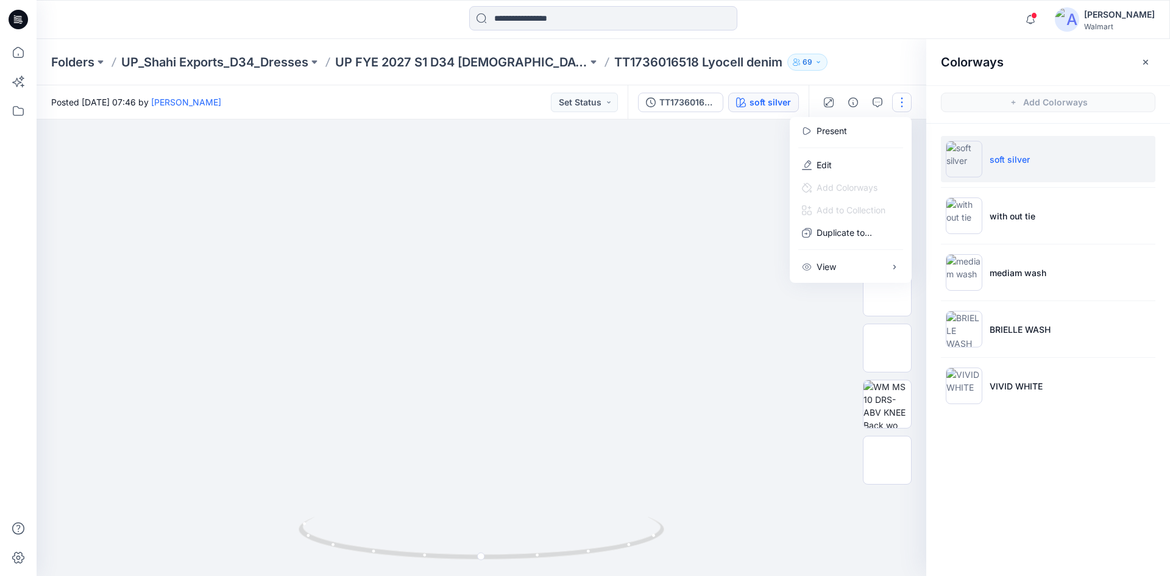
click at [870, 60] on div "Folders UP_Shahi Exports_D34_Dresses UP FYE 2027 S1 D34 [DEMOGRAPHIC_DATA] Dres…" at bounding box center [555, 62] width 1009 height 17
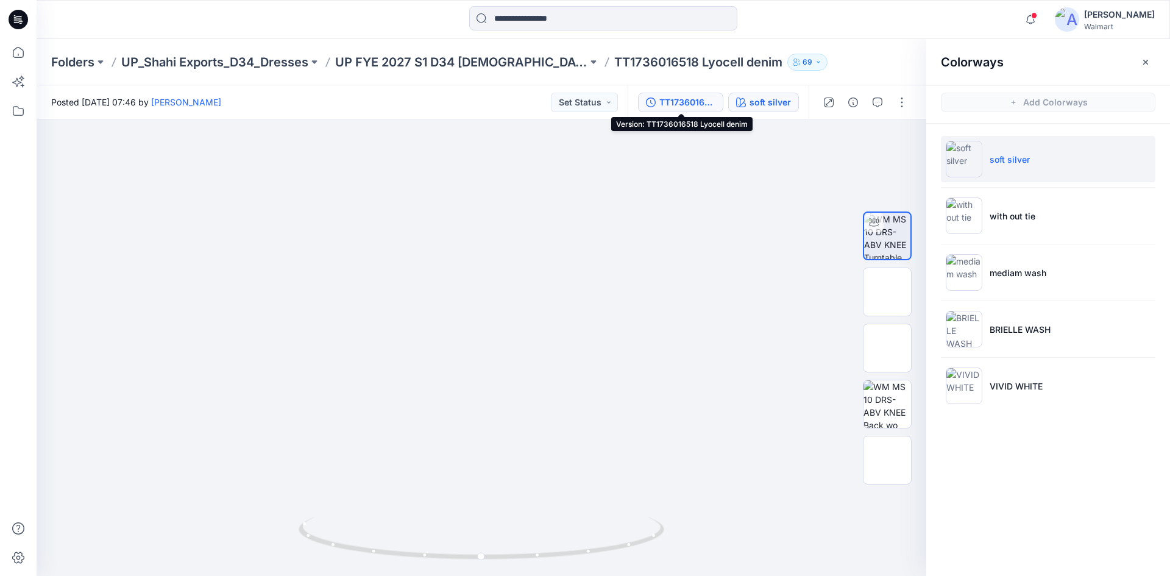
click at [694, 104] on div "TT1736016518 Lyocell denim" at bounding box center [688, 102] width 56 height 13
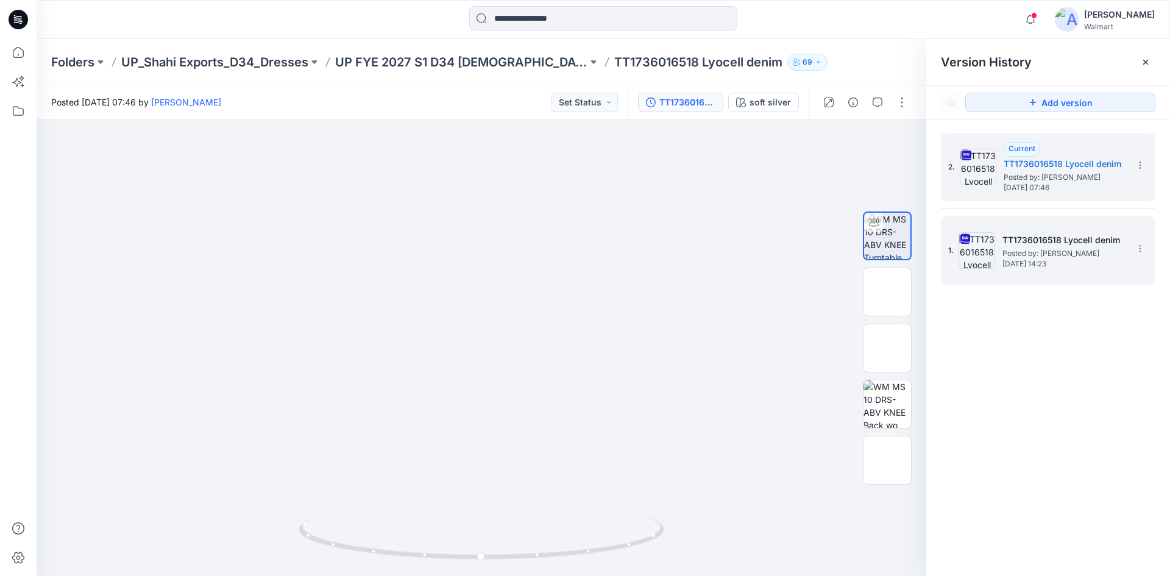
click at [1044, 256] on span "Posted by: [PERSON_NAME]" at bounding box center [1064, 253] width 122 height 12
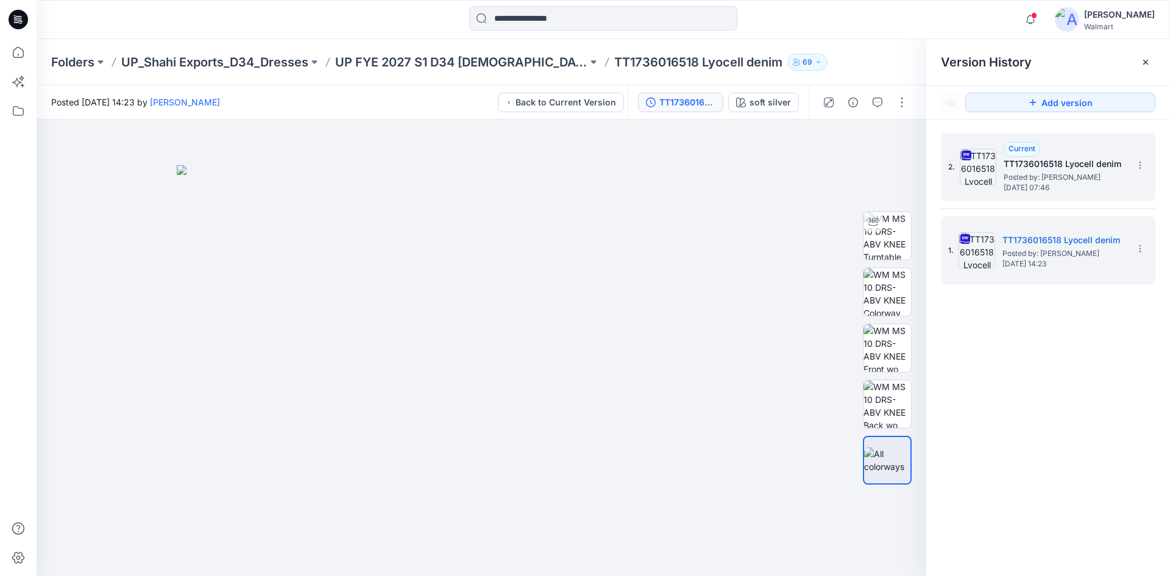
click at [991, 168] on img at bounding box center [978, 167] width 37 height 37
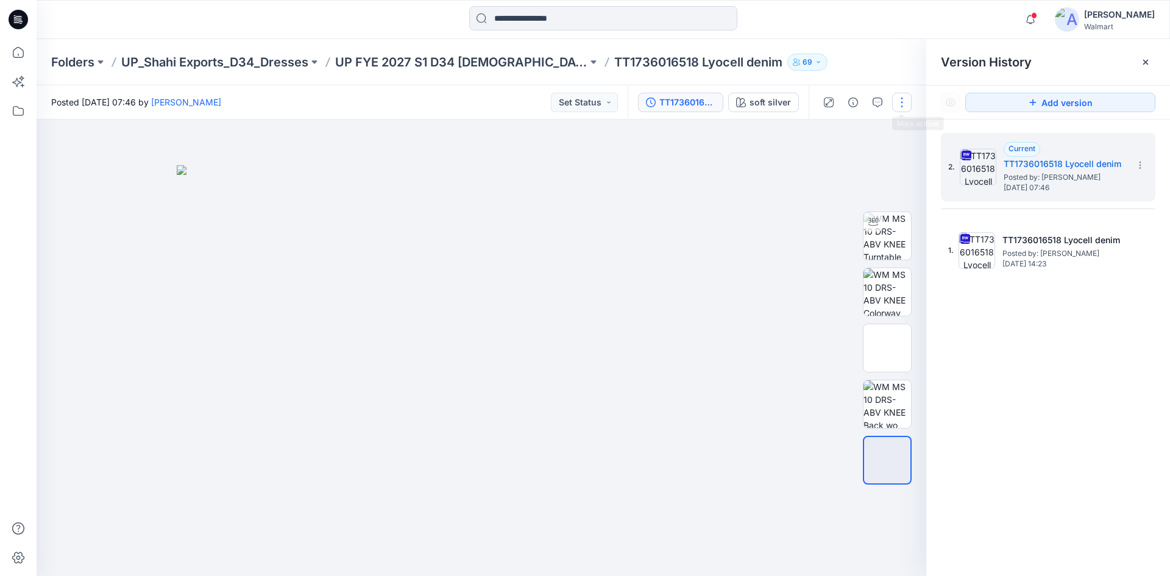
click at [902, 105] on button "button" at bounding box center [902, 103] width 20 height 20
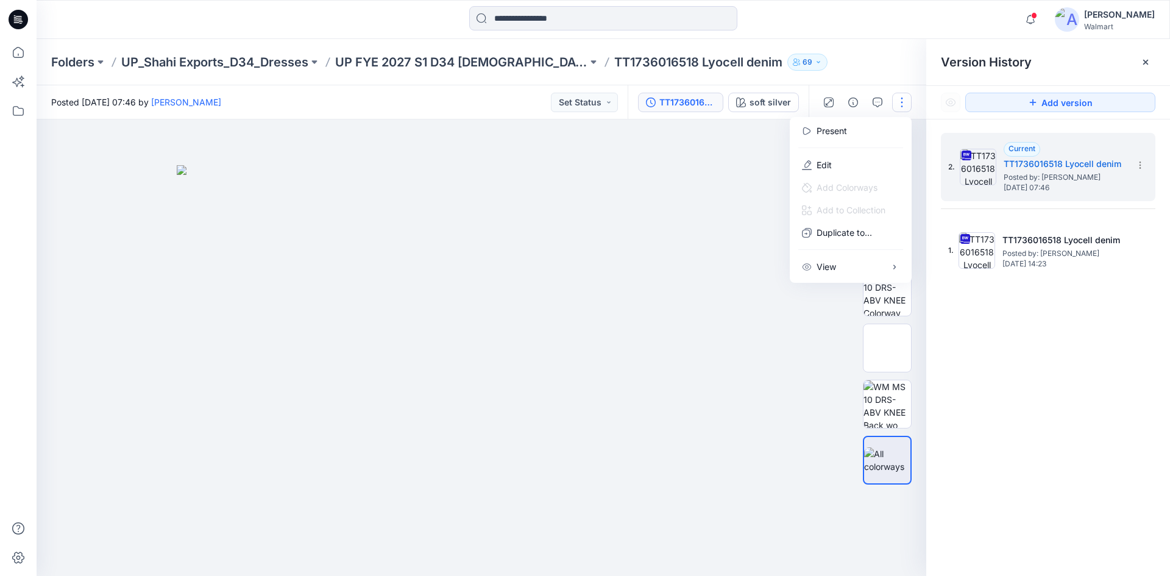
drag, startPoint x: 891, startPoint y: 59, endPoint x: 899, endPoint y: 91, distance: 34.0
click at [891, 57] on div "Folders UP_Shahi Exports_D34_Dresses UP FYE 2027 S1 D34 [DEMOGRAPHIC_DATA] Dres…" at bounding box center [555, 62] width 1009 height 17
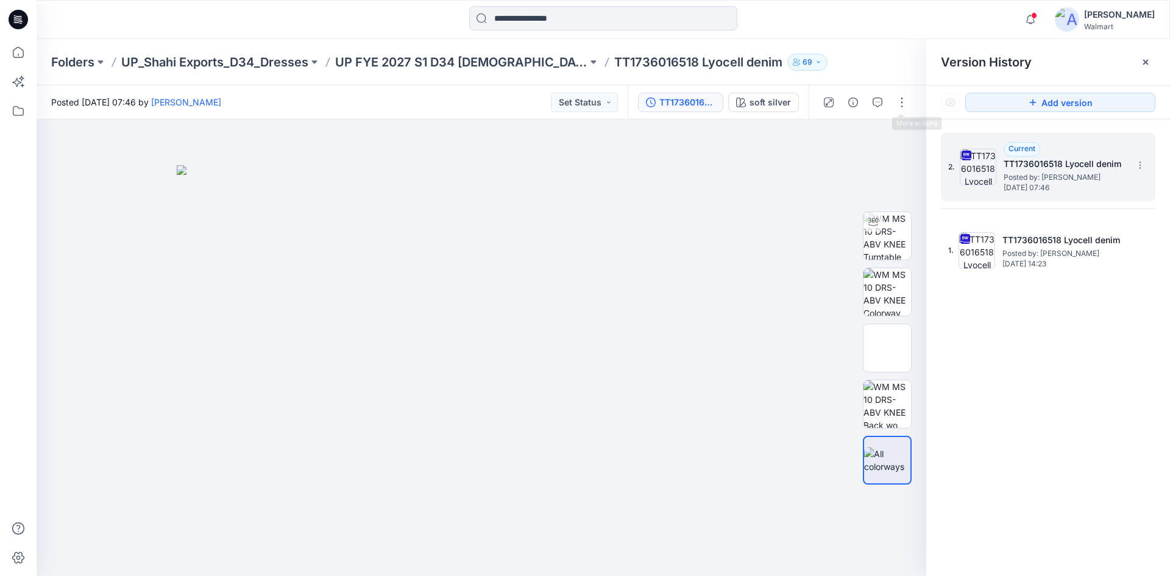
click at [1030, 173] on span "Posted by: [PERSON_NAME]" at bounding box center [1065, 177] width 122 height 12
click at [1145, 166] on section at bounding box center [1140, 165] width 20 height 20
click at [1077, 193] on span "Download Source BW File" at bounding box center [1079, 189] width 102 height 15
click at [16, 20] on icon at bounding box center [19, 20] width 20 height 20
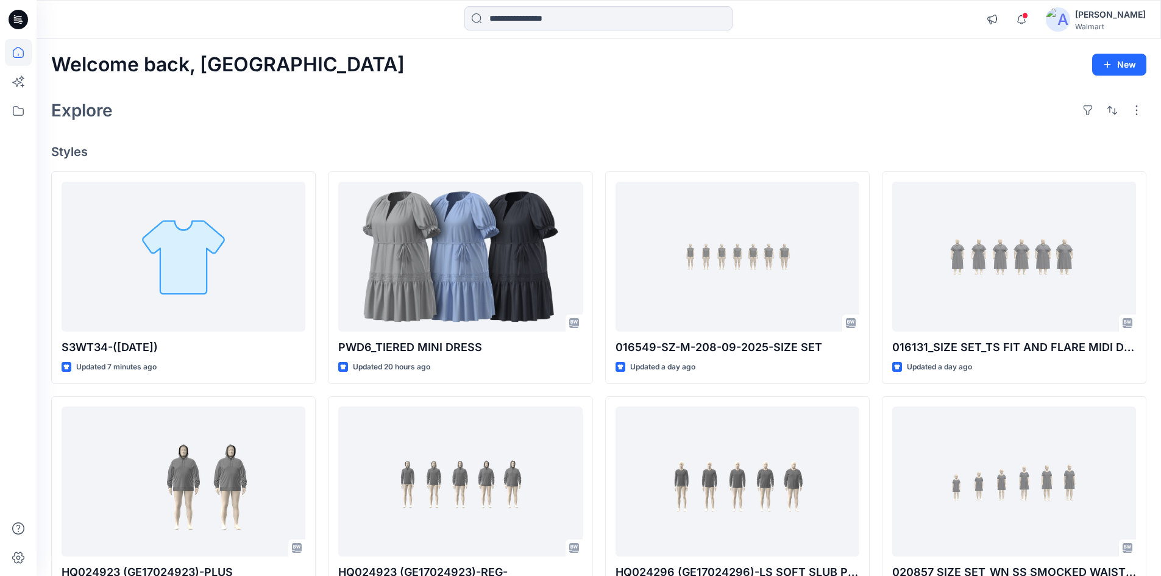
click at [23, 22] on icon at bounding box center [19, 20] width 20 height 20
click at [10, 21] on icon at bounding box center [19, 20] width 20 height 20
